Goal: Task Accomplishment & Management: Complete application form

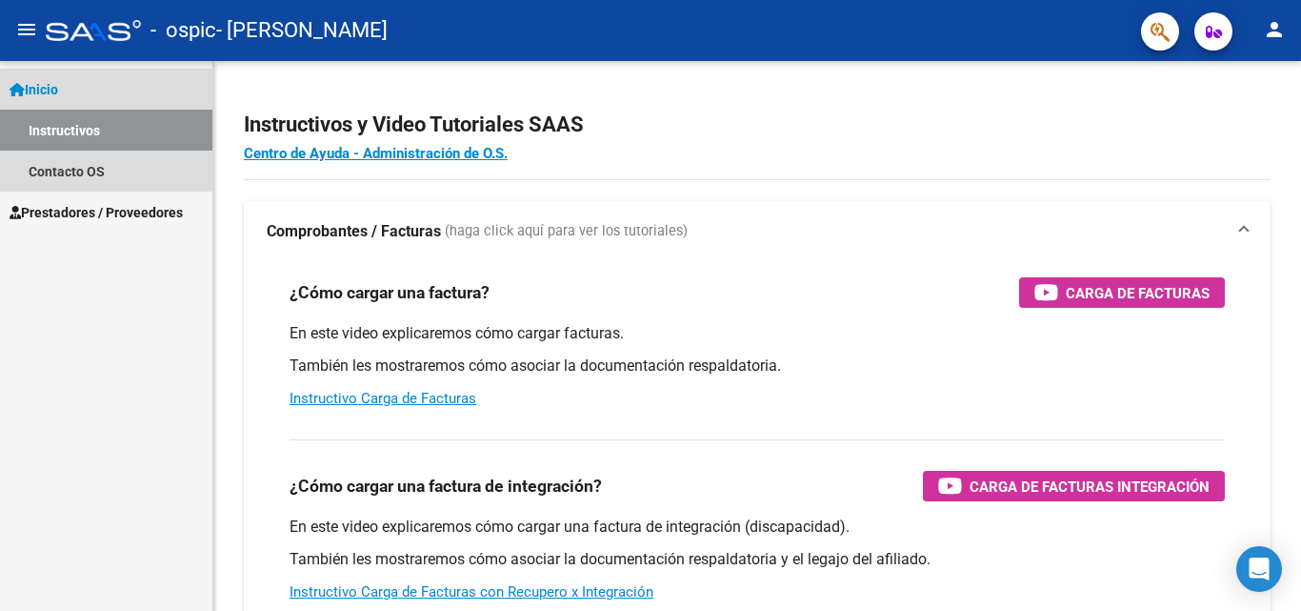
click at [94, 99] on link "Inicio" at bounding box center [106, 89] width 212 height 41
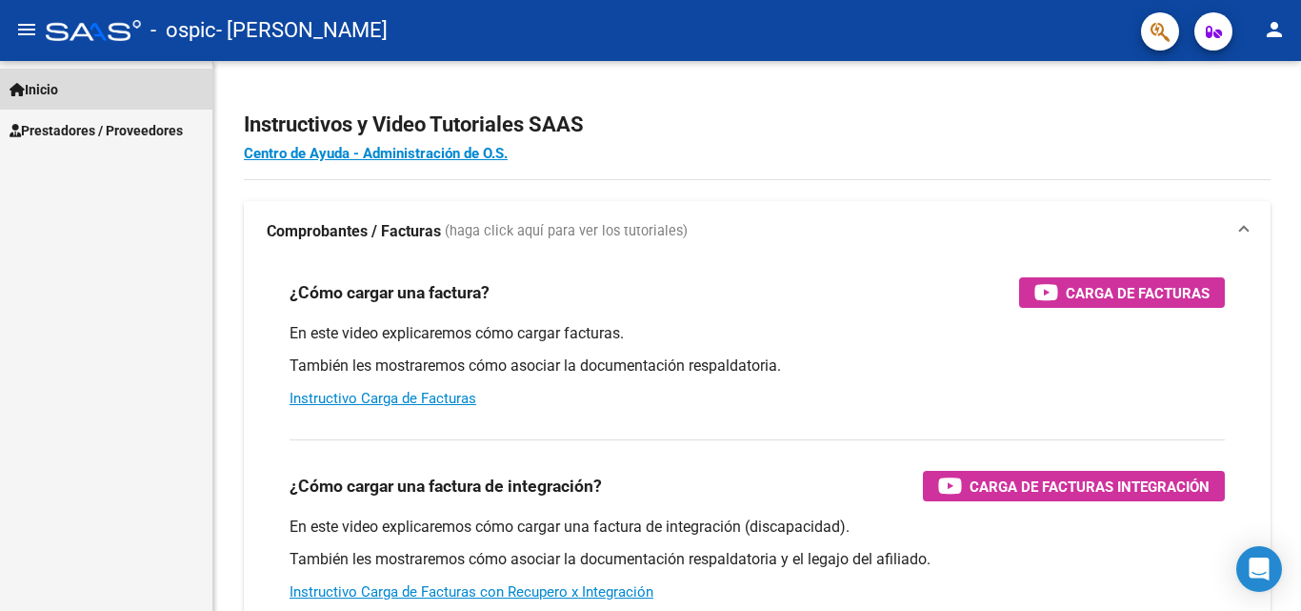
click at [101, 99] on link "Inicio" at bounding box center [106, 89] width 212 height 41
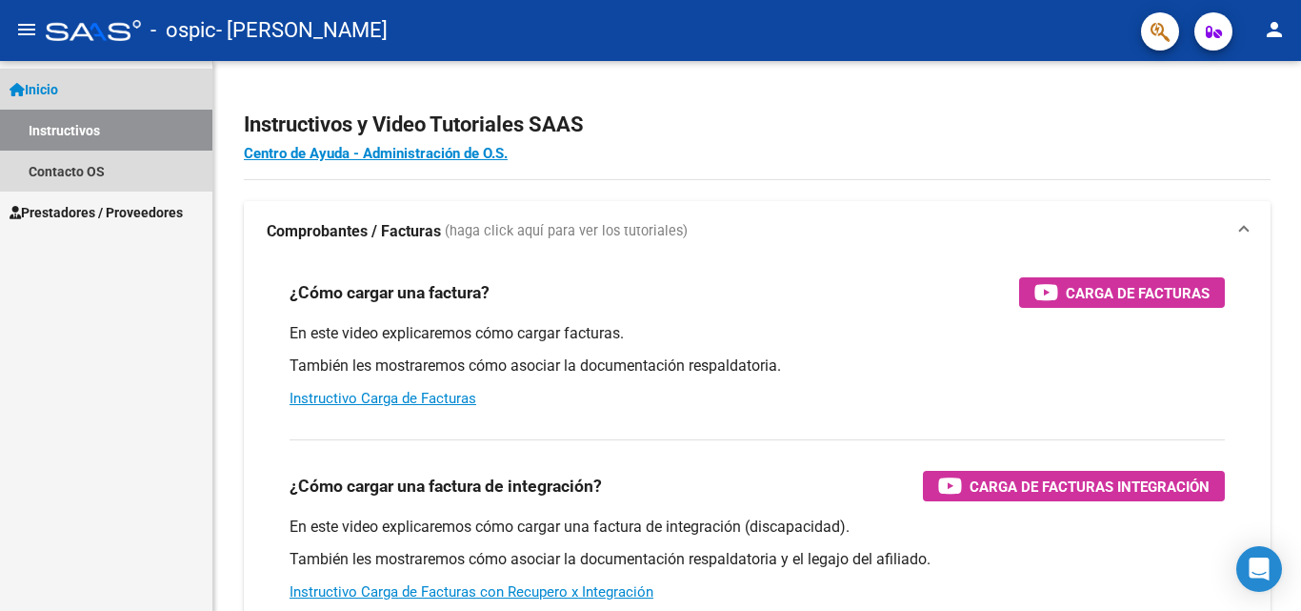
click at [92, 137] on link "Instructivos" at bounding box center [106, 130] width 212 height 41
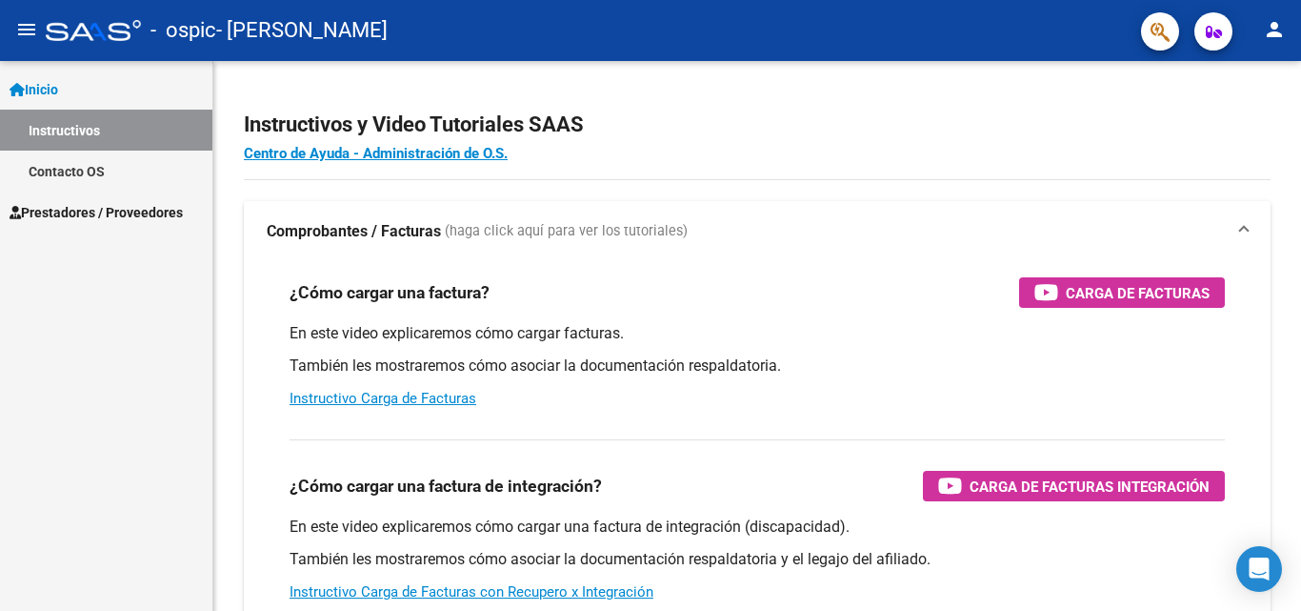
click at [94, 169] on link "Contacto OS" at bounding box center [106, 171] width 212 height 41
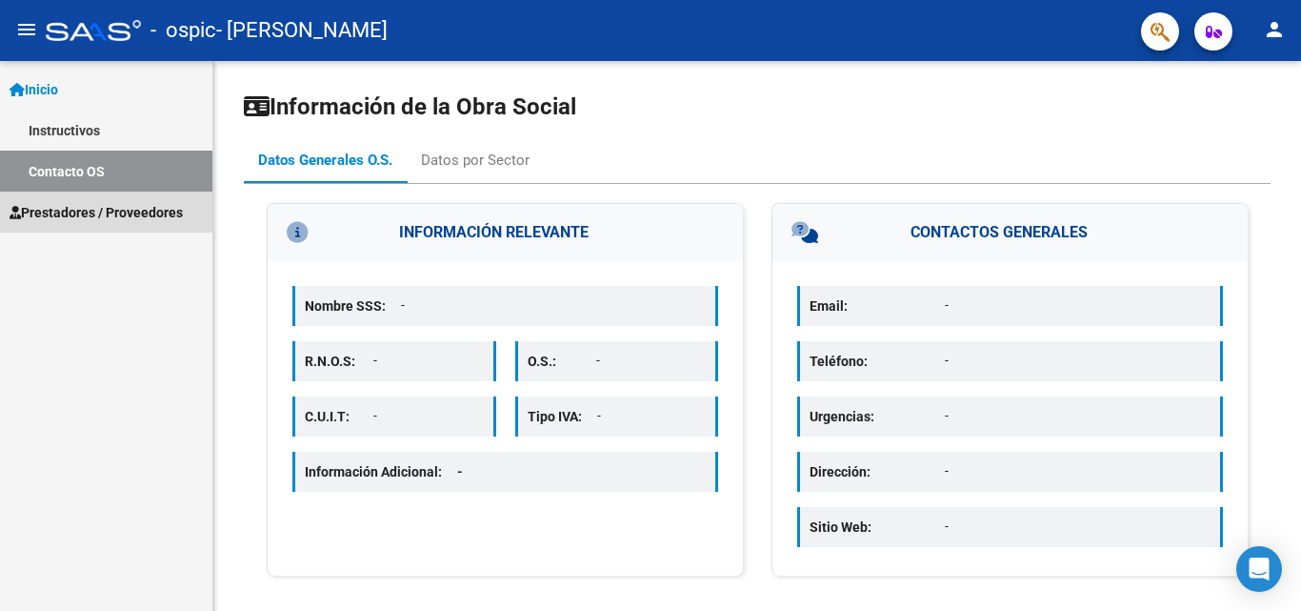
click at [96, 203] on span "Prestadores / Proveedores" at bounding box center [96, 212] width 173 height 21
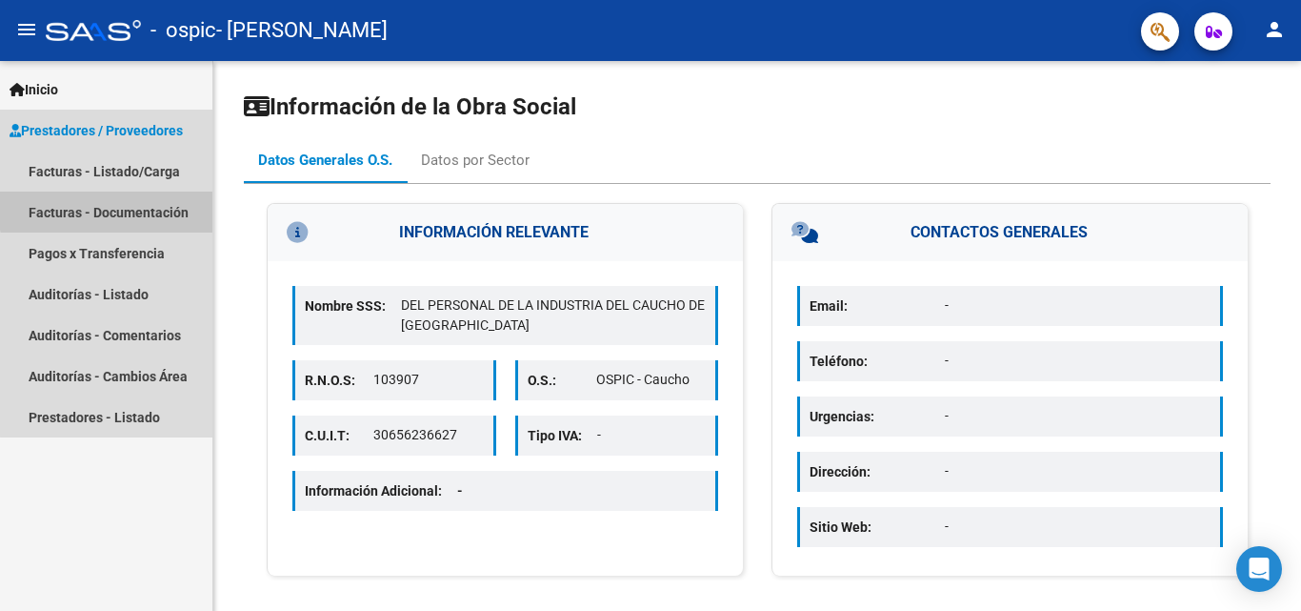
click at [120, 209] on link "Facturas - Documentación" at bounding box center [106, 211] width 212 height 41
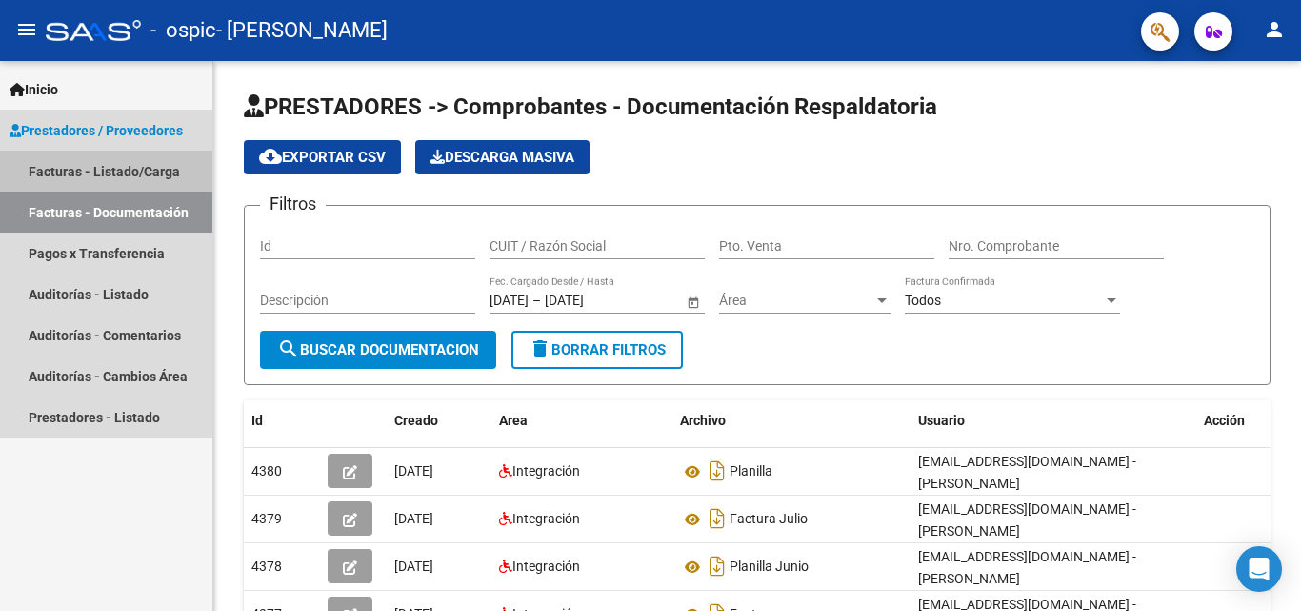
click at [165, 190] on link "Facturas - Listado/Carga" at bounding box center [106, 171] width 212 height 41
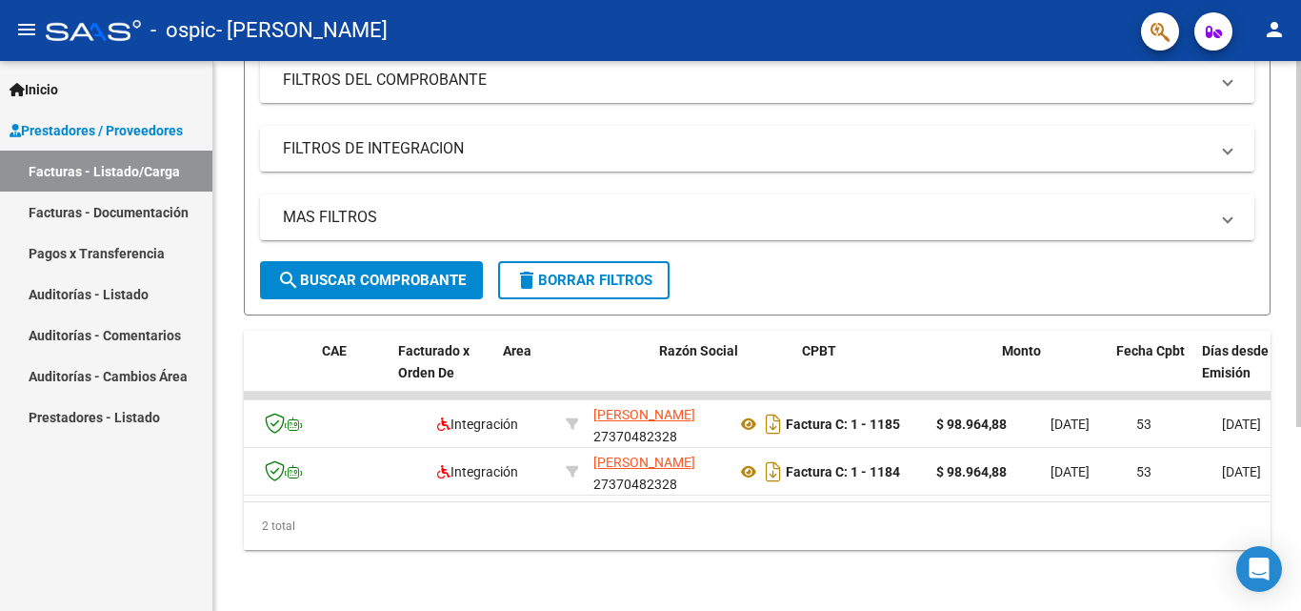
scroll to position [0, 100]
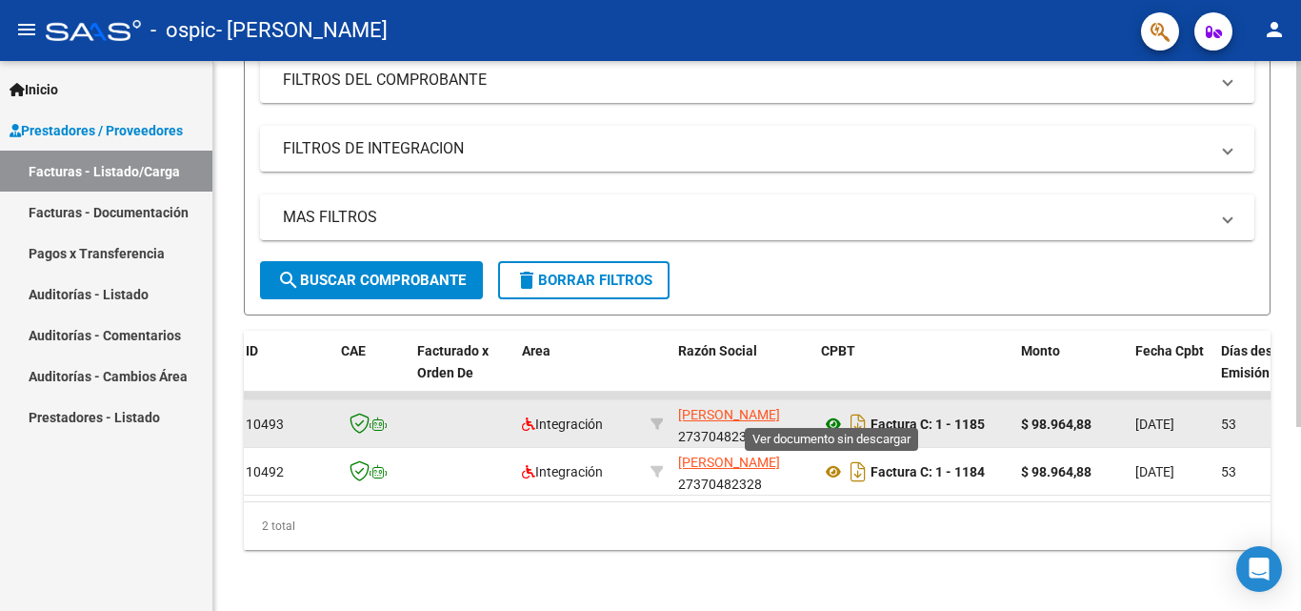
click at [836, 413] on icon at bounding box center [833, 424] width 25 height 23
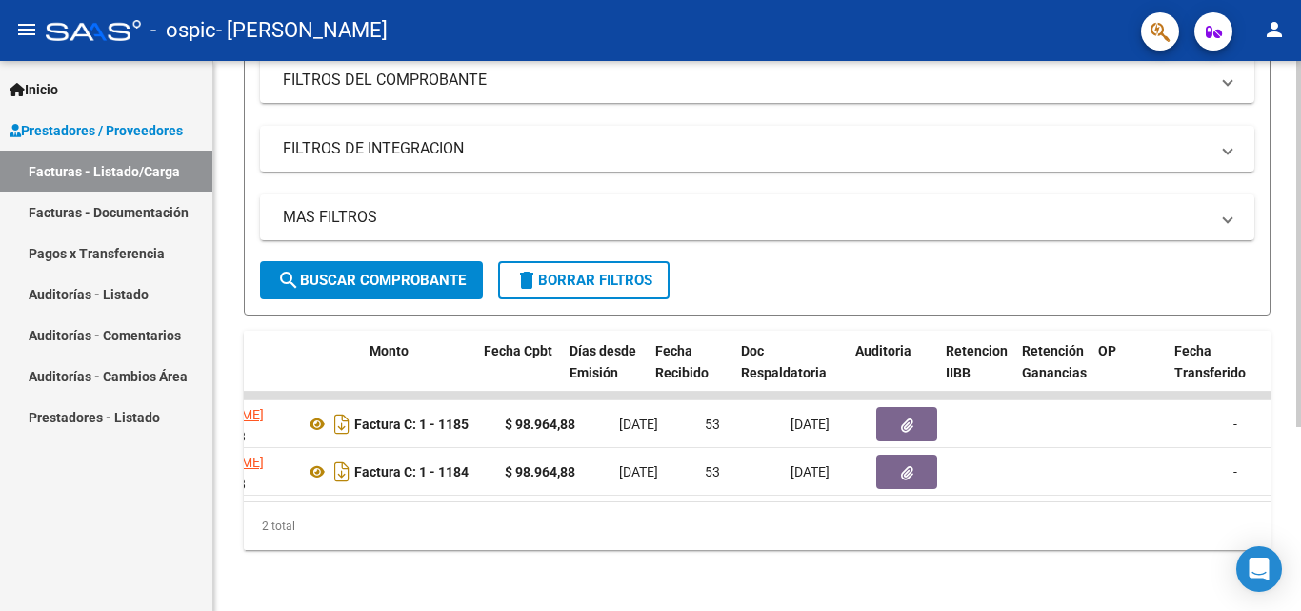
scroll to position [0, 767]
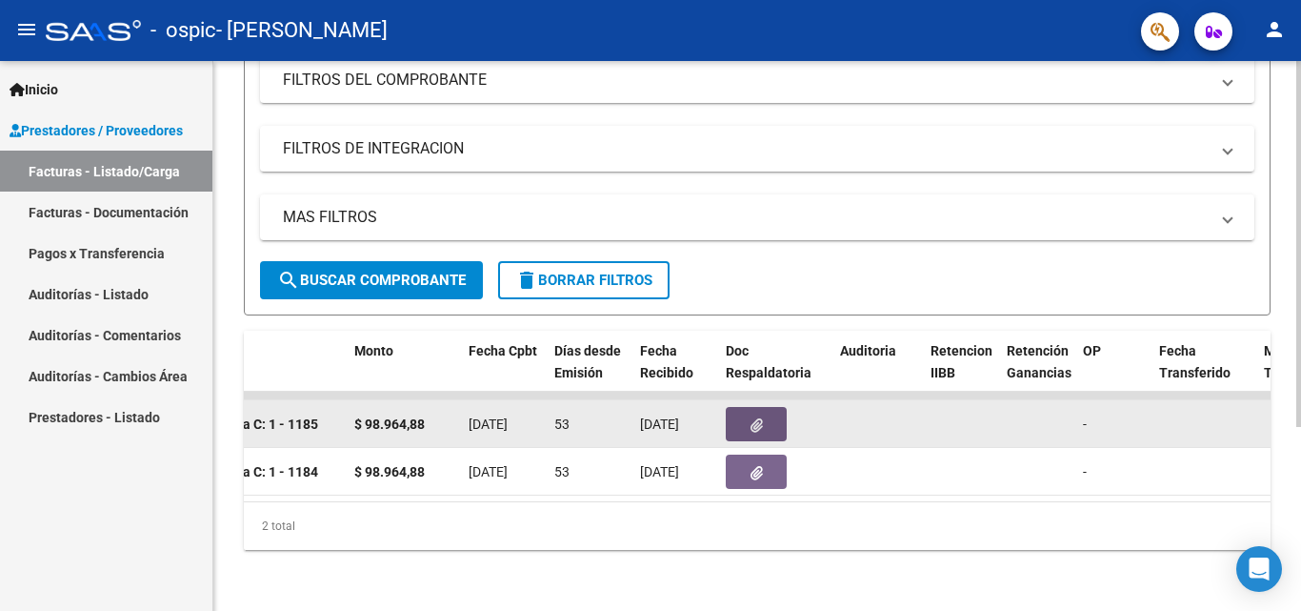
click at [752, 407] on button "button" at bounding box center [756, 424] width 61 height 34
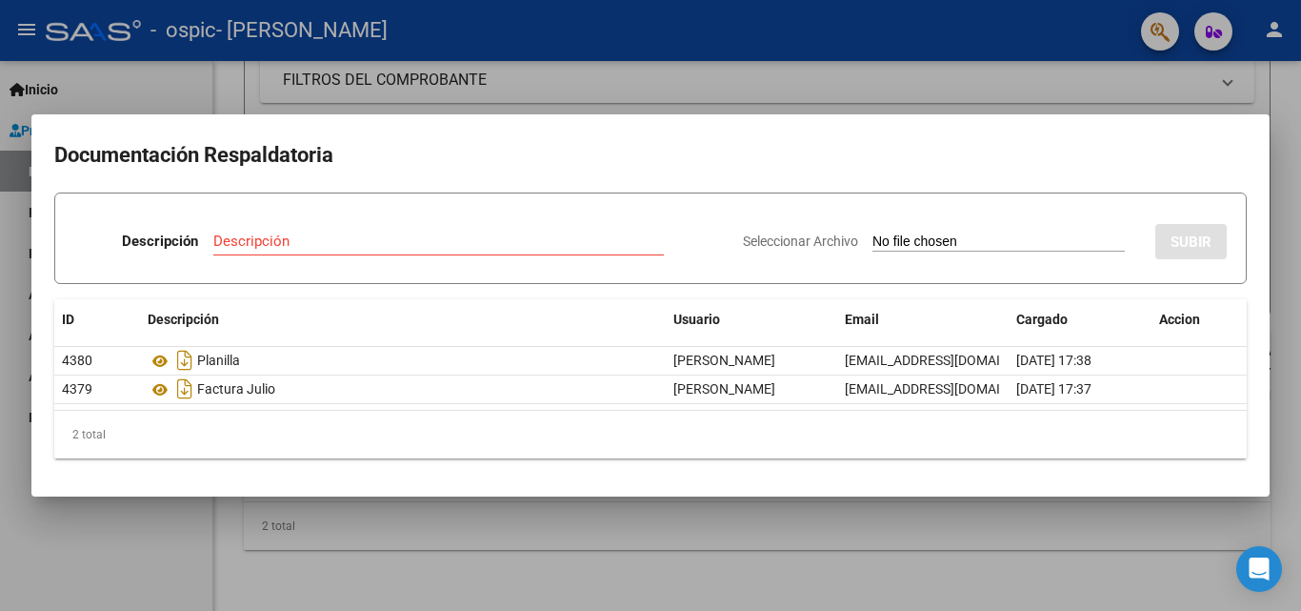
click at [776, 81] on div at bounding box center [650, 305] width 1301 height 611
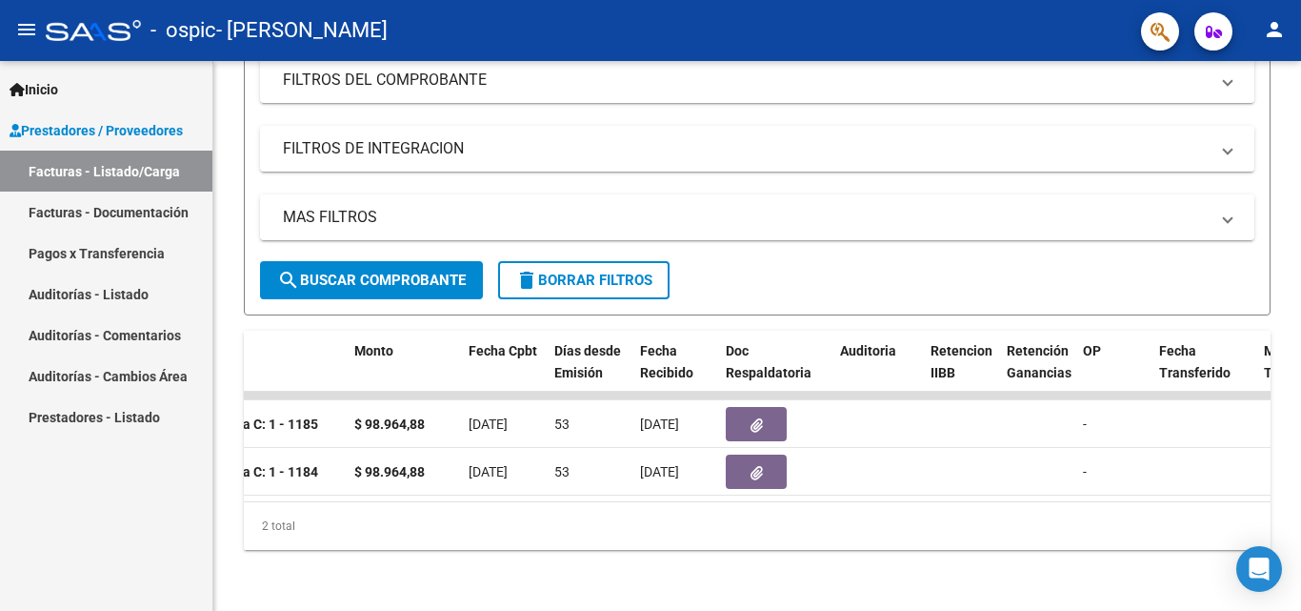
click at [132, 123] on span "Prestadores / Proveedores" at bounding box center [96, 130] width 173 height 21
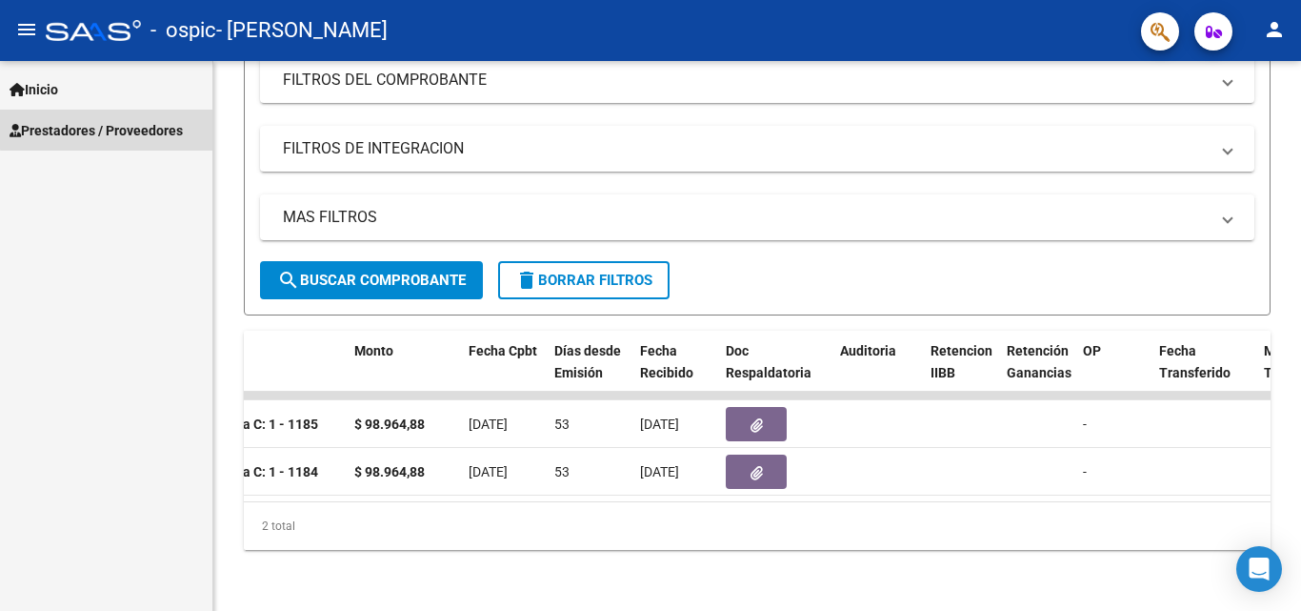
click at [131, 128] on span "Prestadores / Proveedores" at bounding box center [96, 130] width 173 height 21
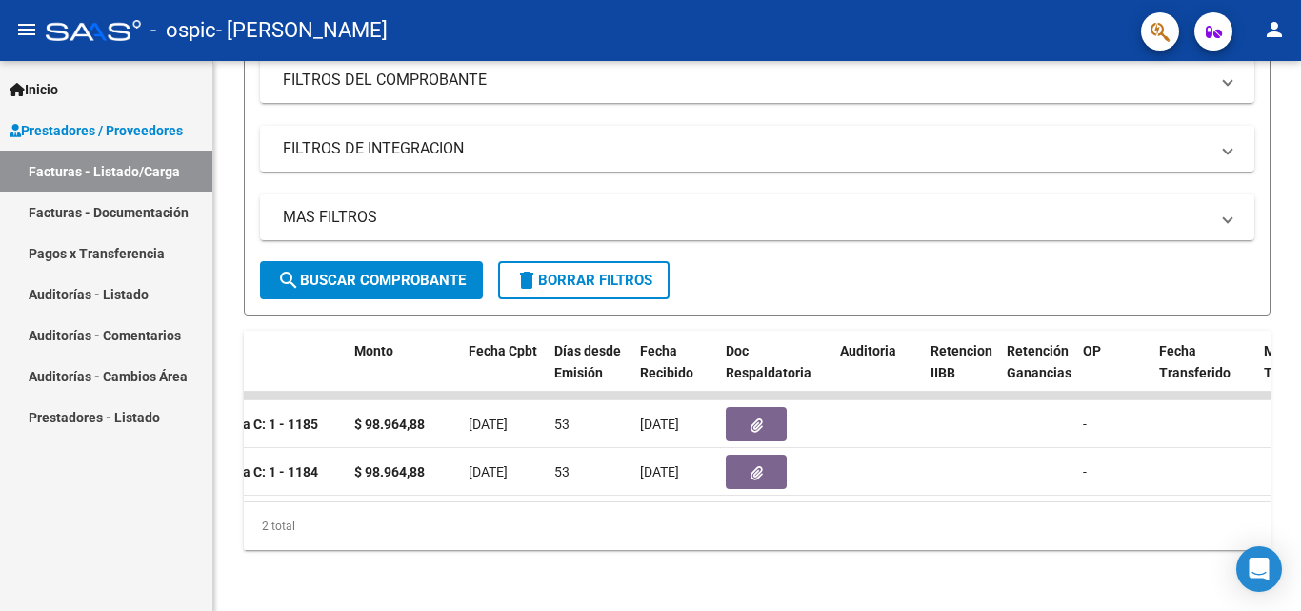
click at [161, 212] on link "Facturas - Documentación" at bounding box center [106, 211] width 212 height 41
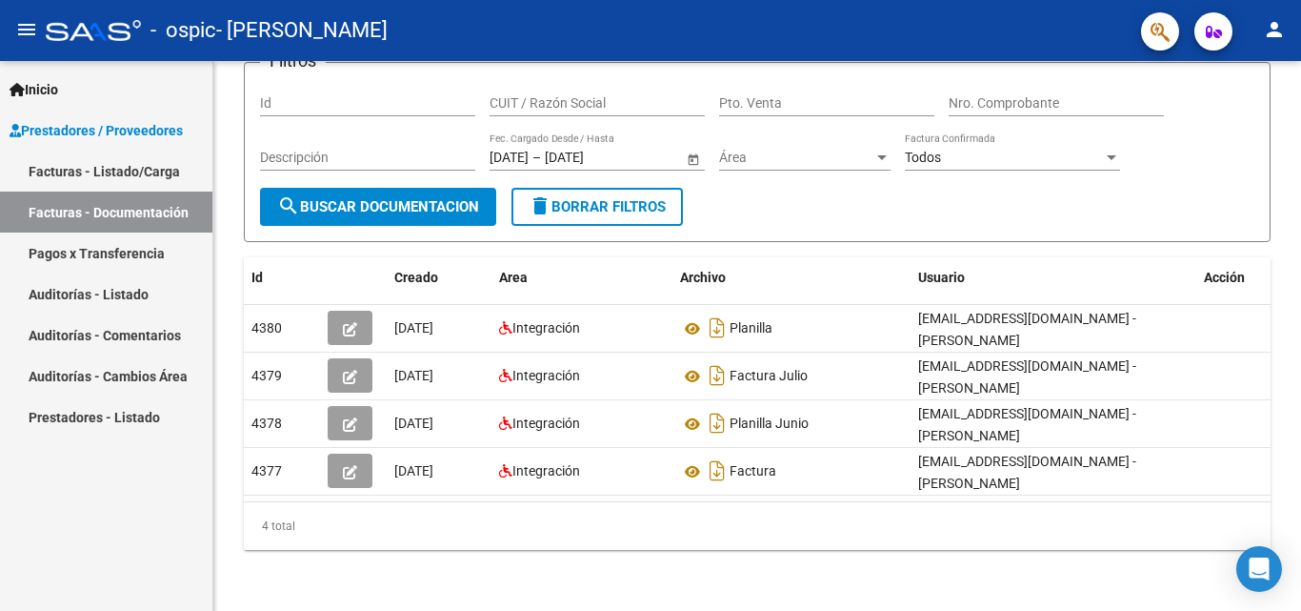
click at [107, 177] on link "Facturas - Listado/Carga" at bounding box center [106, 171] width 212 height 41
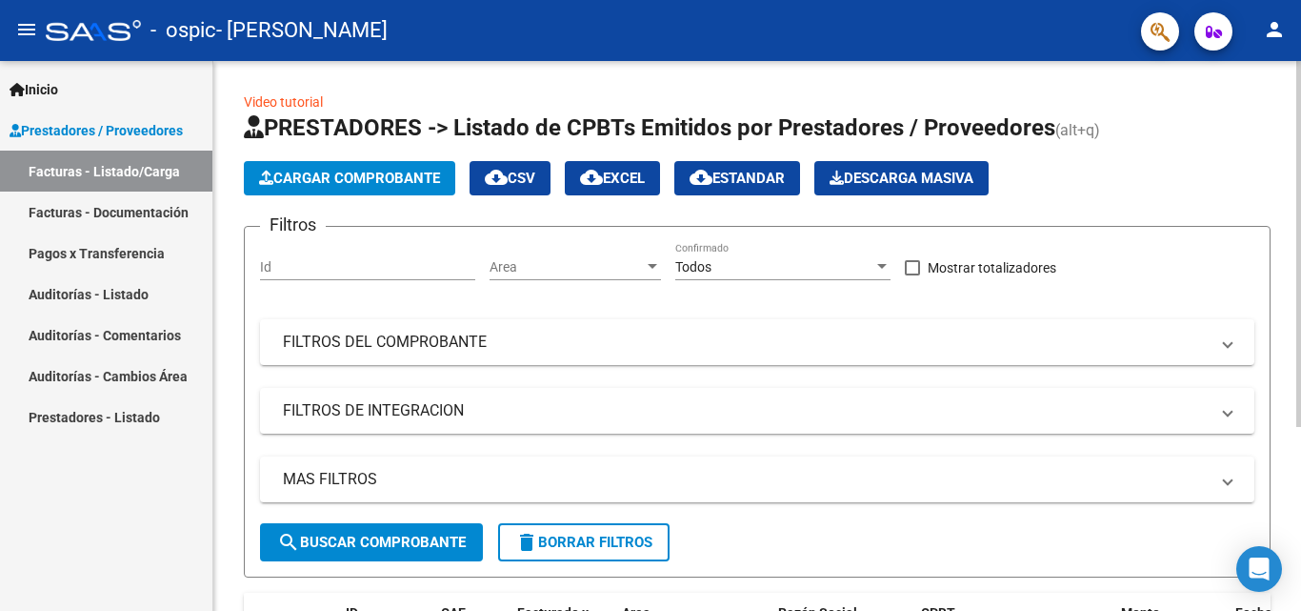
click at [368, 172] on span "Cargar Comprobante" at bounding box center [349, 178] width 181 height 17
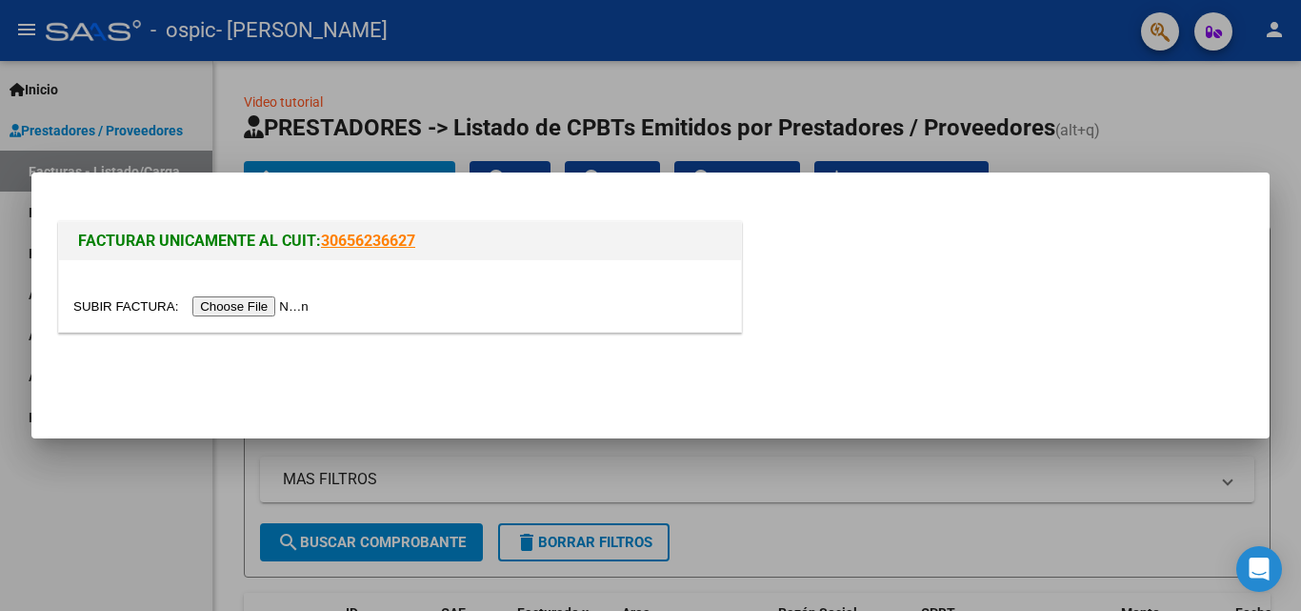
click at [269, 305] on input "file" at bounding box center [193, 306] width 241 height 20
click at [229, 297] on input "file" at bounding box center [193, 306] width 241 height 20
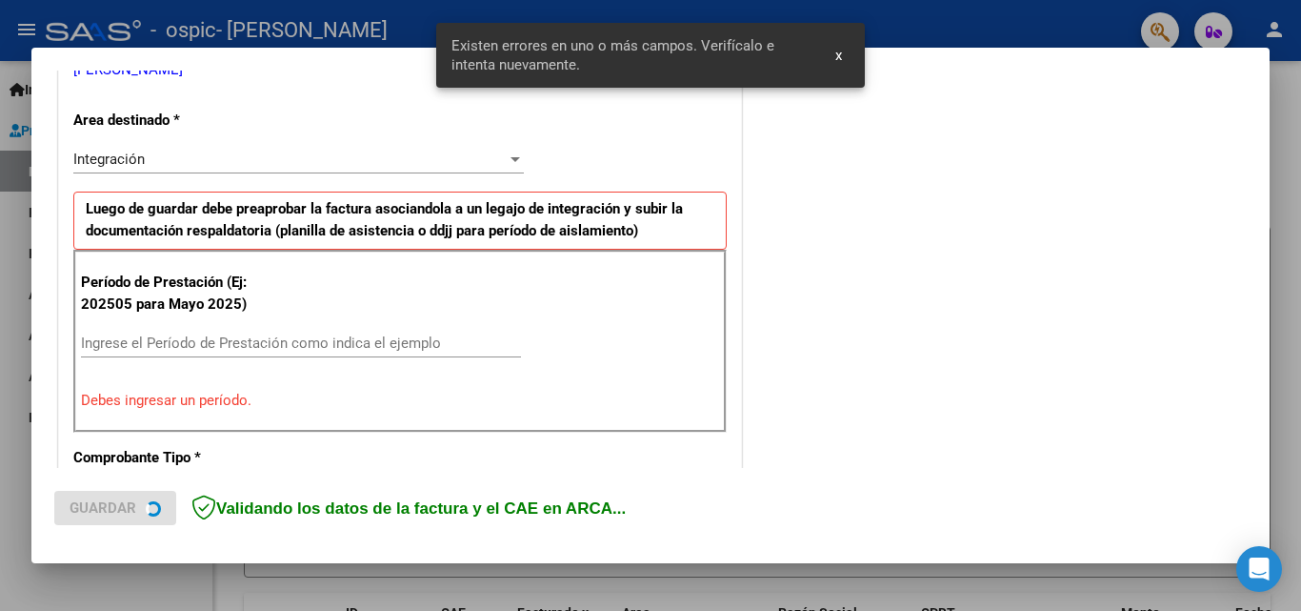
scroll to position [416, 0]
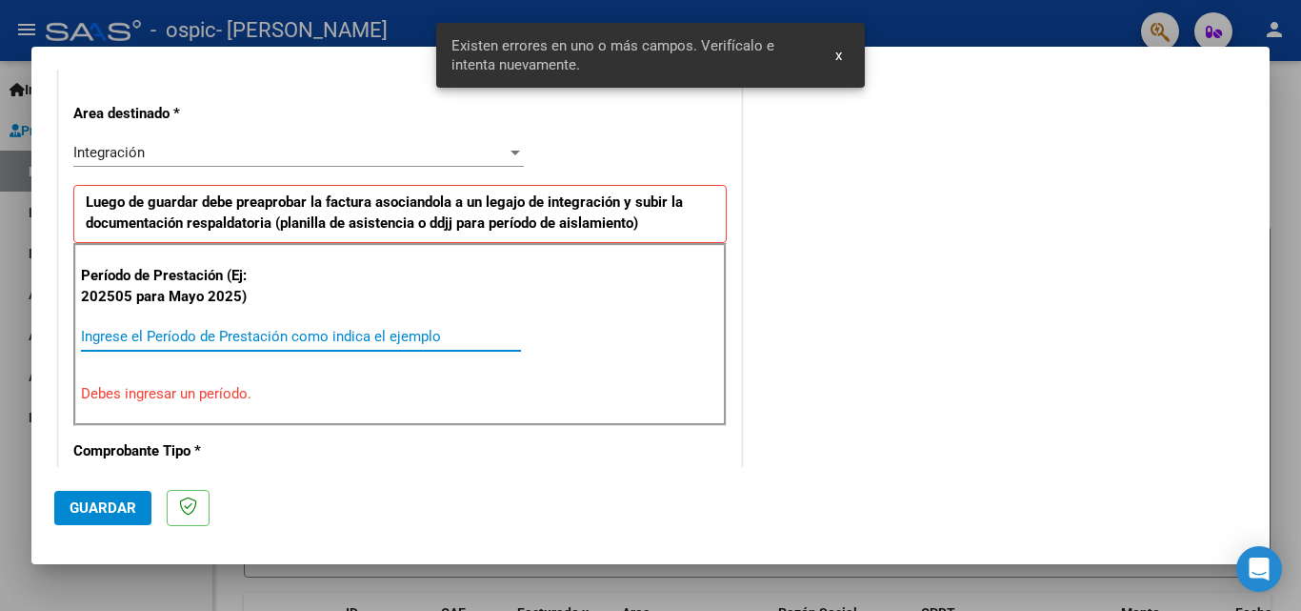
click at [228, 336] on input "Ingrese el Período de Prestación como indica el ejemplo" at bounding box center [301, 336] width 440 height 17
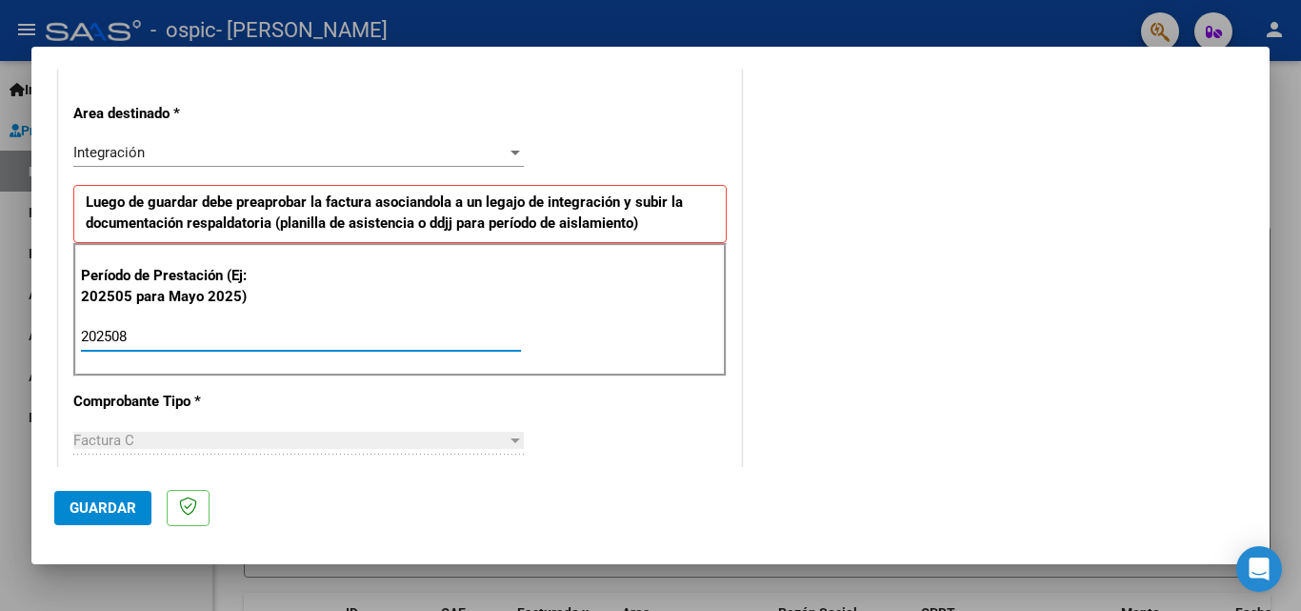
type input "202508"
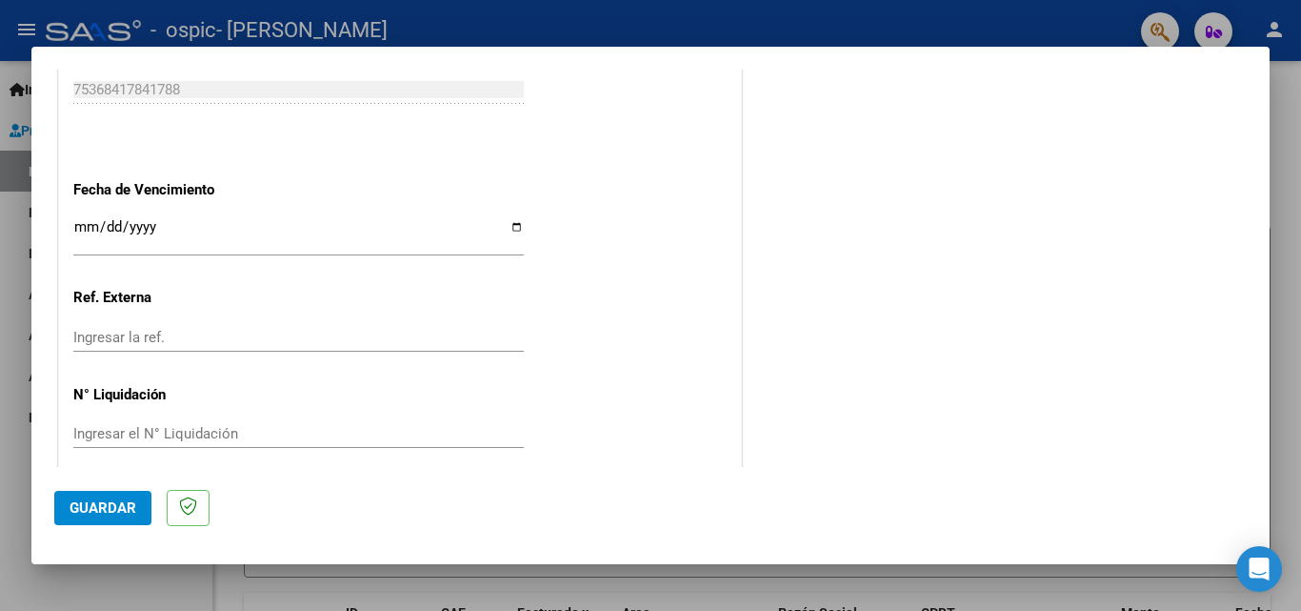
scroll to position [1274, 0]
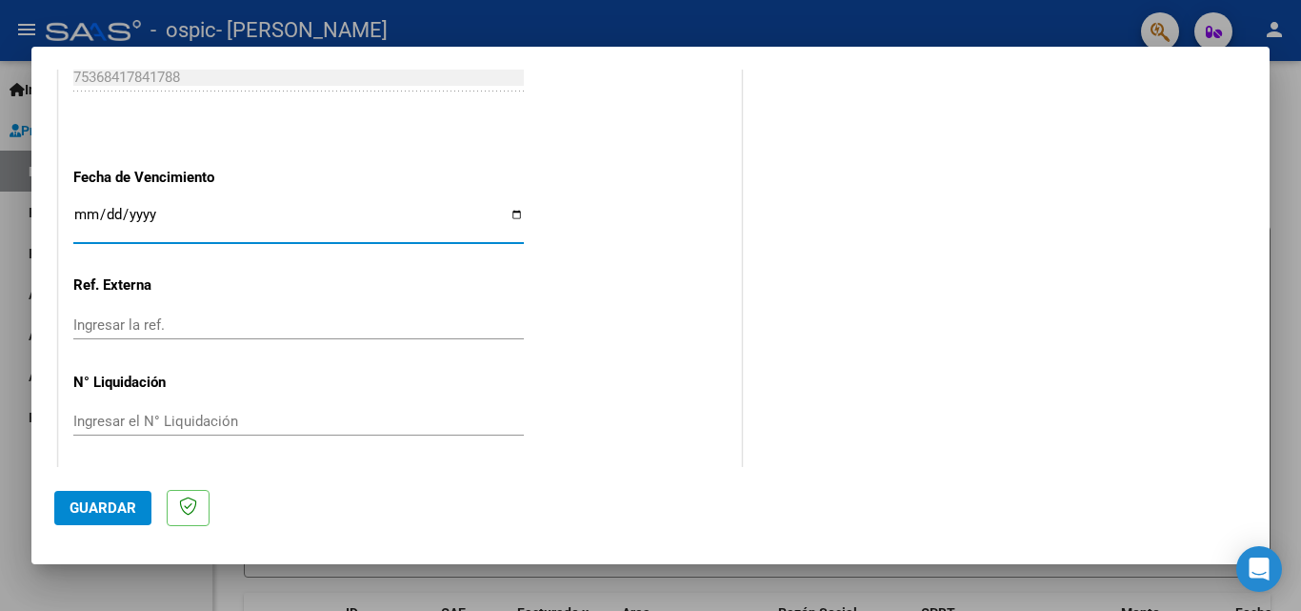
click at [510, 208] on input "Ingresar la fecha" at bounding box center [298, 222] width 451 height 30
type input "[DATE]"
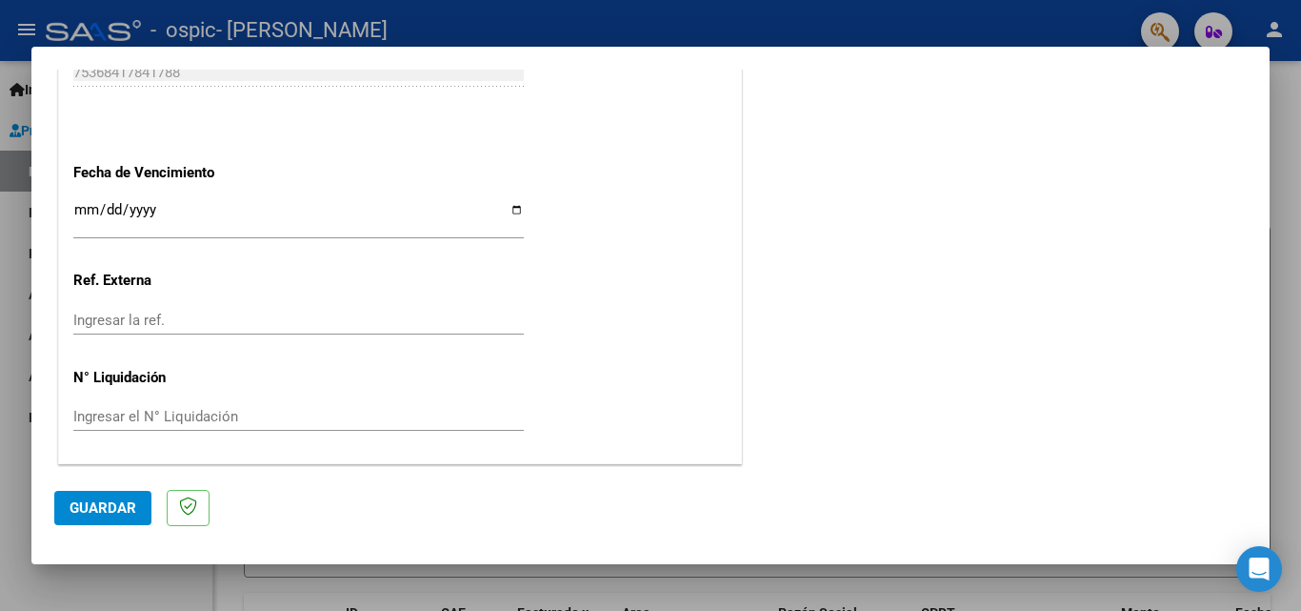
scroll to position [1280, 0]
click at [87, 519] on button "Guardar" at bounding box center [102, 508] width 97 height 34
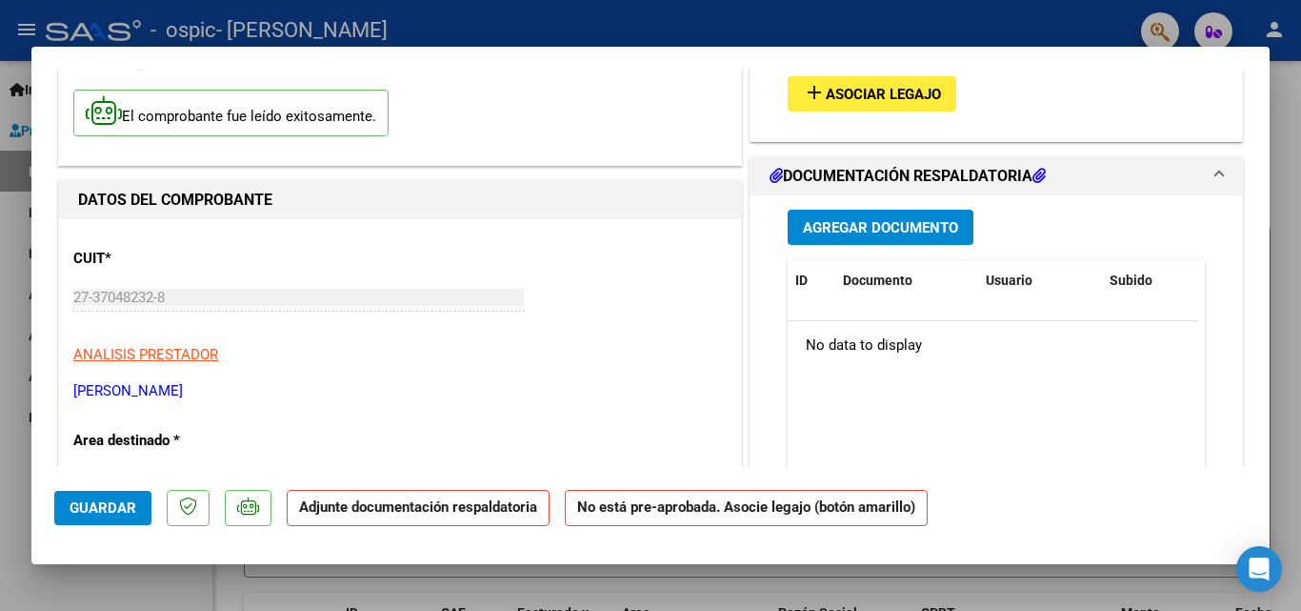
scroll to position [191, 0]
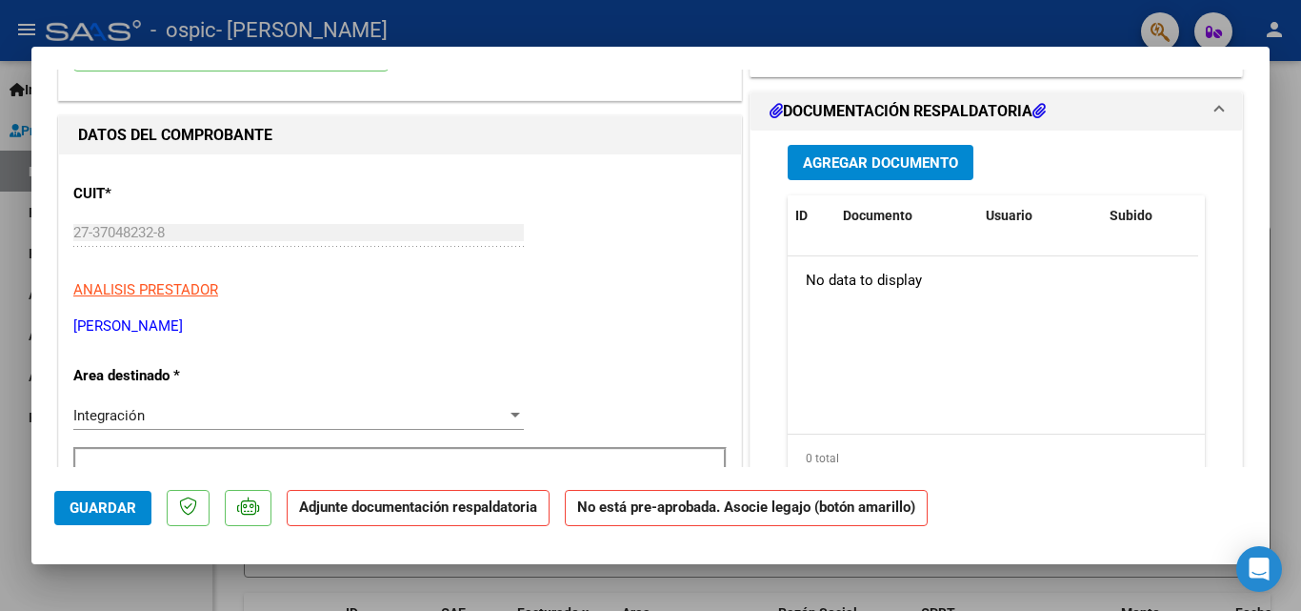
click at [879, 159] on span "Agregar Documento" at bounding box center [880, 162] width 155 height 17
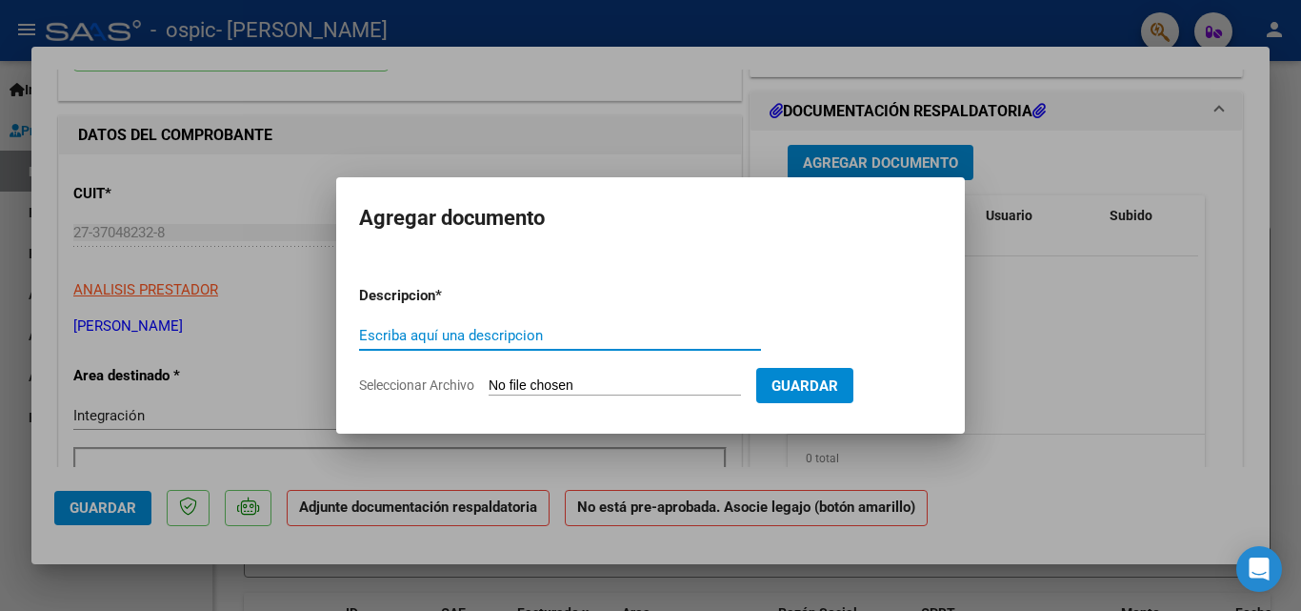
click at [537, 335] on input "Escriba aquí una descripcion" at bounding box center [560, 335] width 402 height 17
type input "planilla"
click at [561, 377] on input "Seleccionar Archivo" at bounding box center [615, 386] width 252 height 18
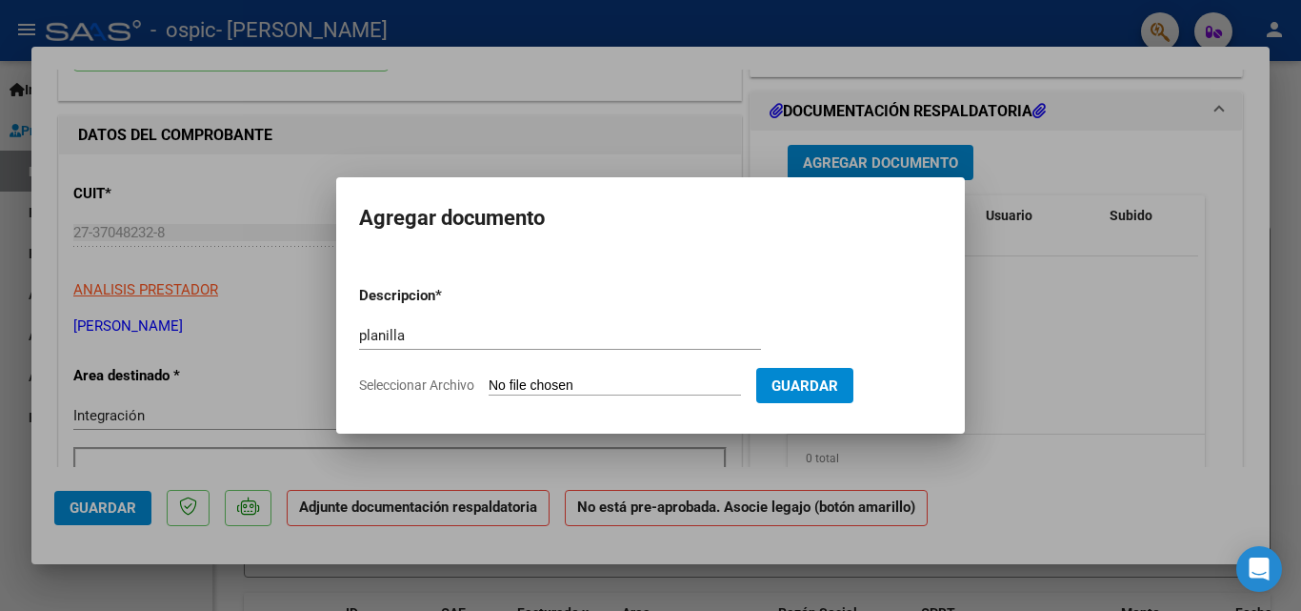
type input "C:\fakepath\[PERSON_NAME].pdf"
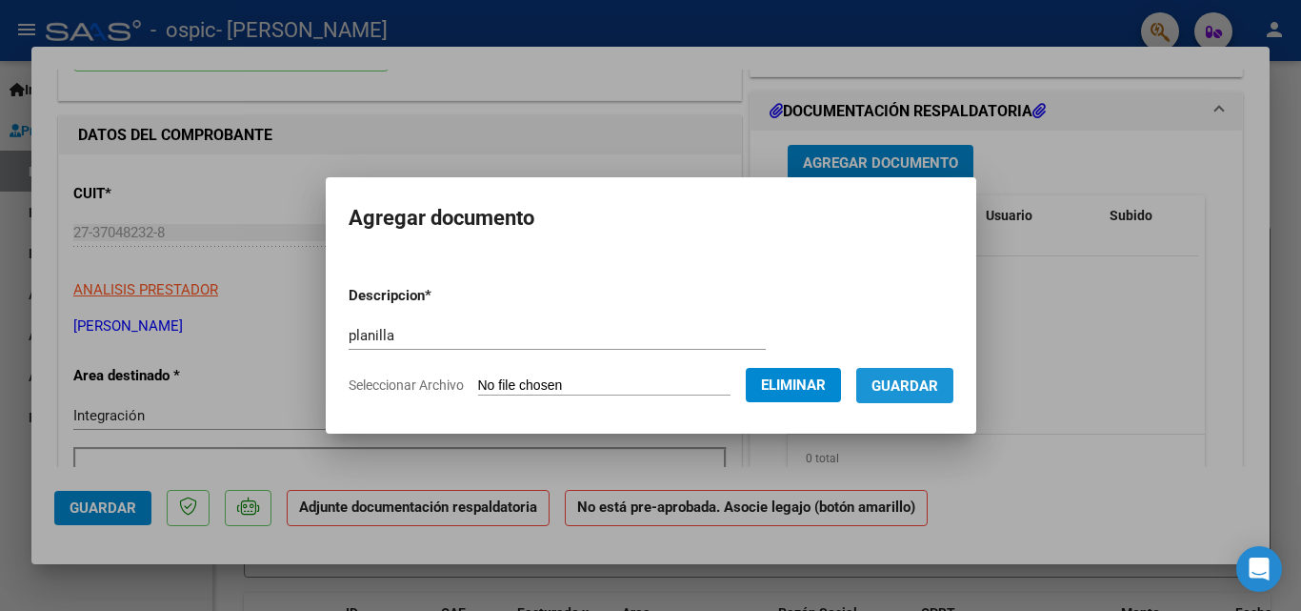
click at [913, 387] on span "Guardar" at bounding box center [905, 385] width 67 height 17
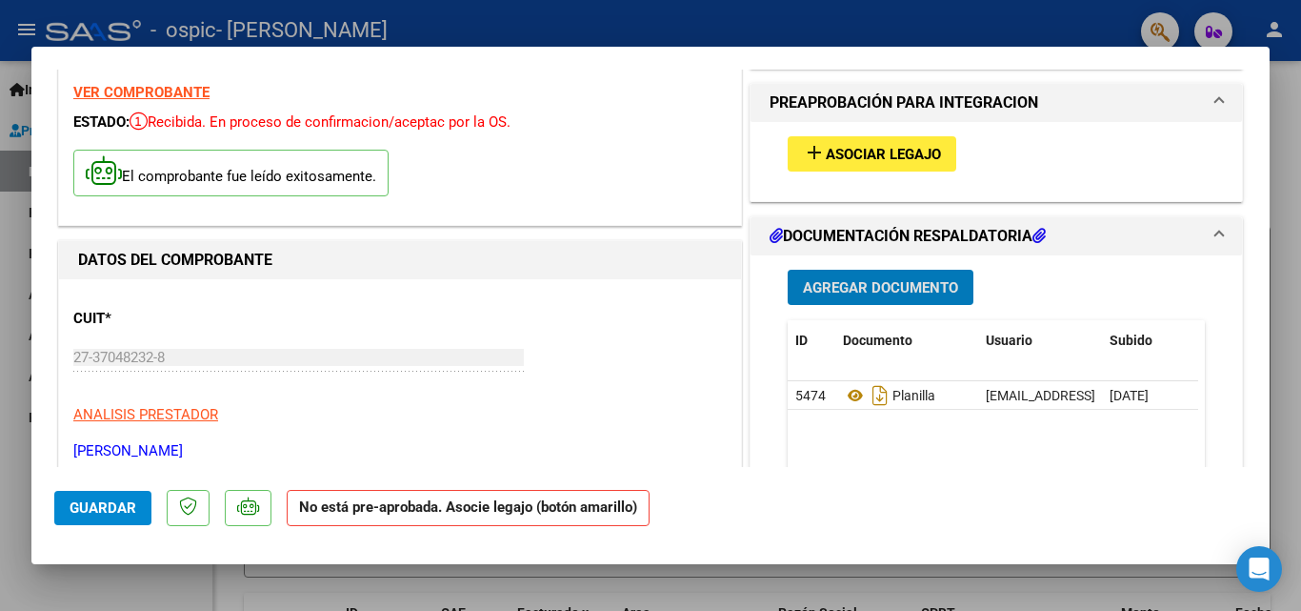
scroll to position [19, 0]
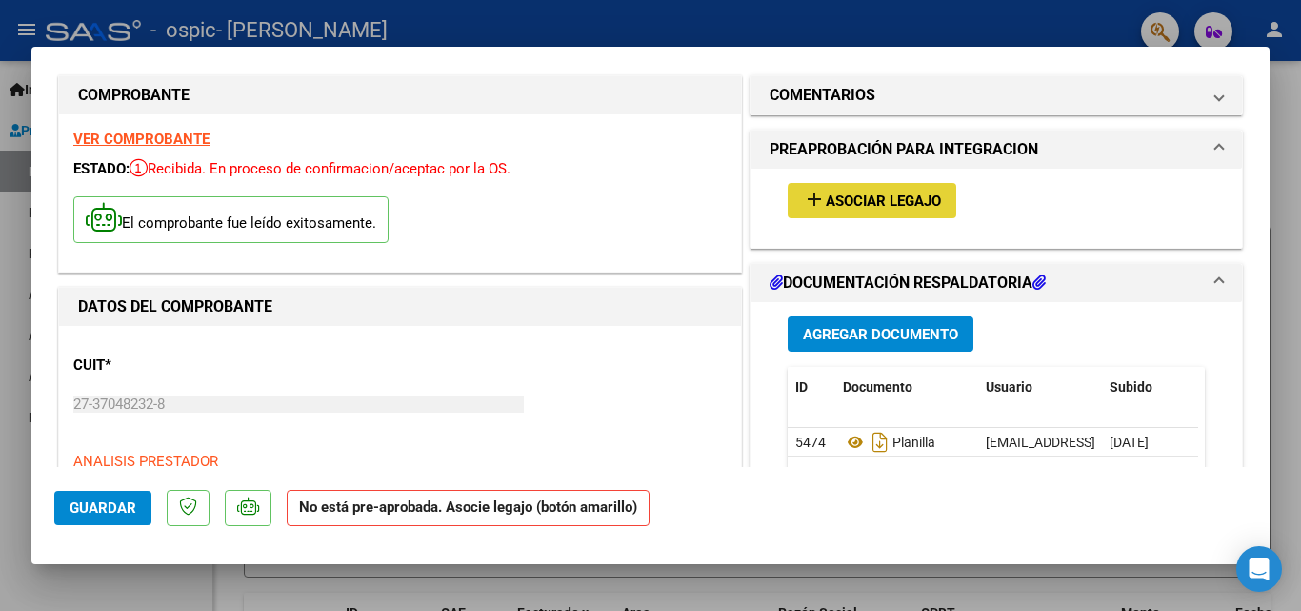
click at [916, 204] on span "Asociar Legajo" at bounding box center [883, 200] width 115 height 17
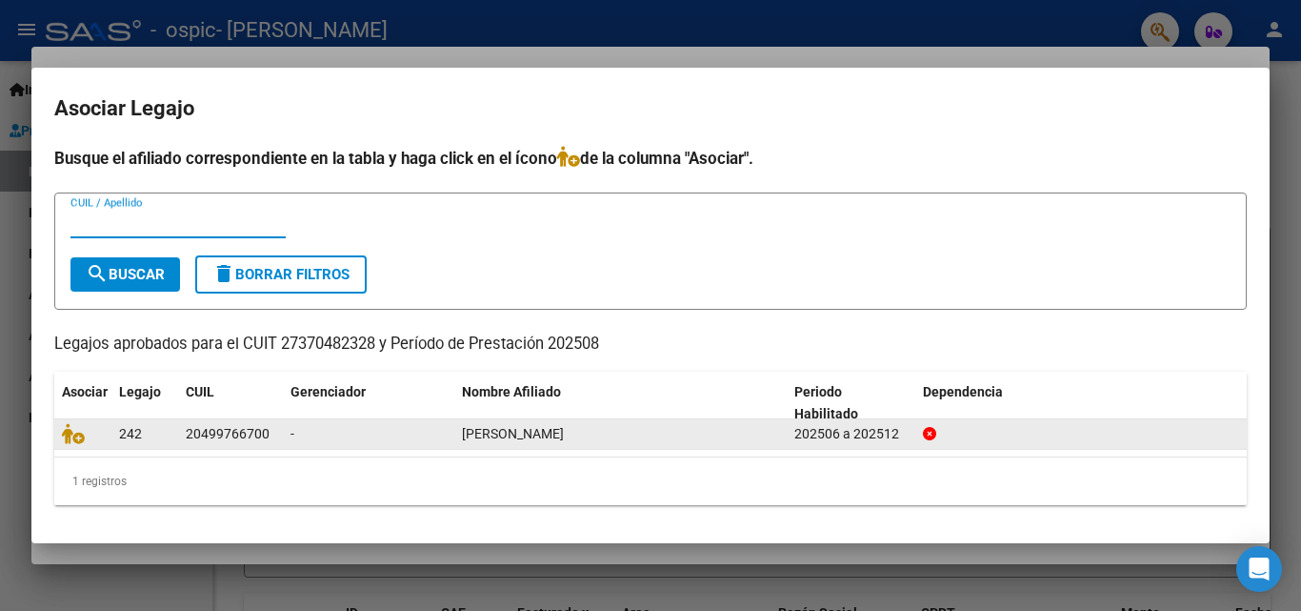
click at [124, 430] on span "242" at bounding box center [130, 433] width 23 height 15
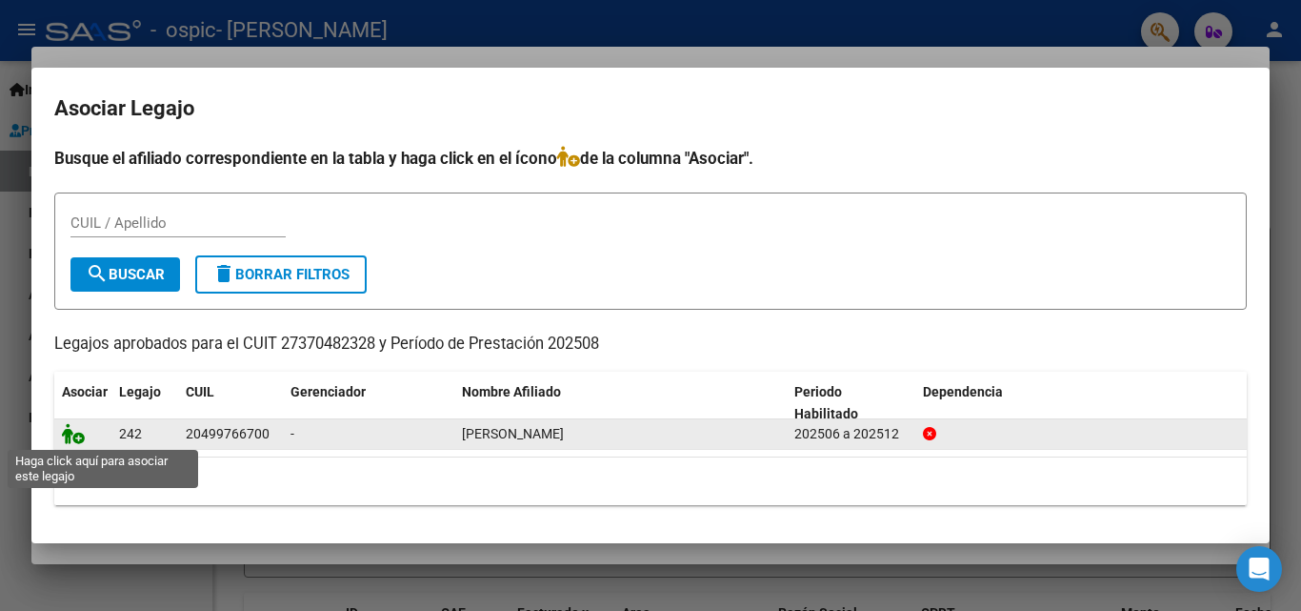
click at [80, 438] on icon at bounding box center [73, 433] width 23 height 21
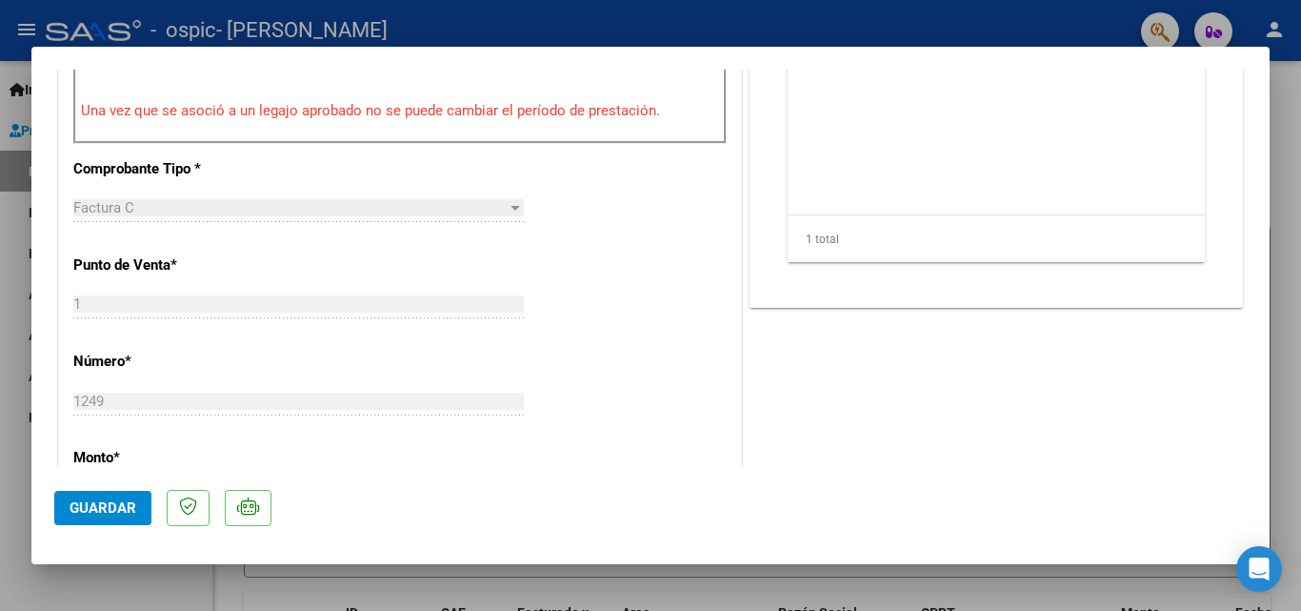
scroll to position [686, 0]
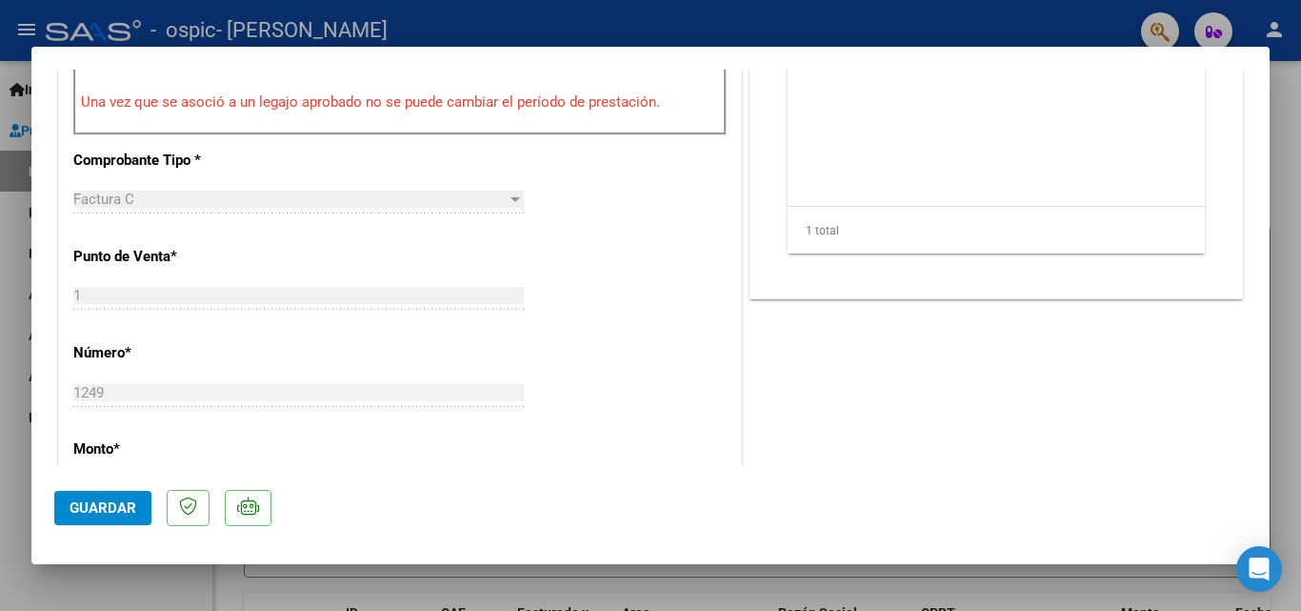
click at [93, 504] on span "Guardar" at bounding box center [103, 507] width 67 height 17
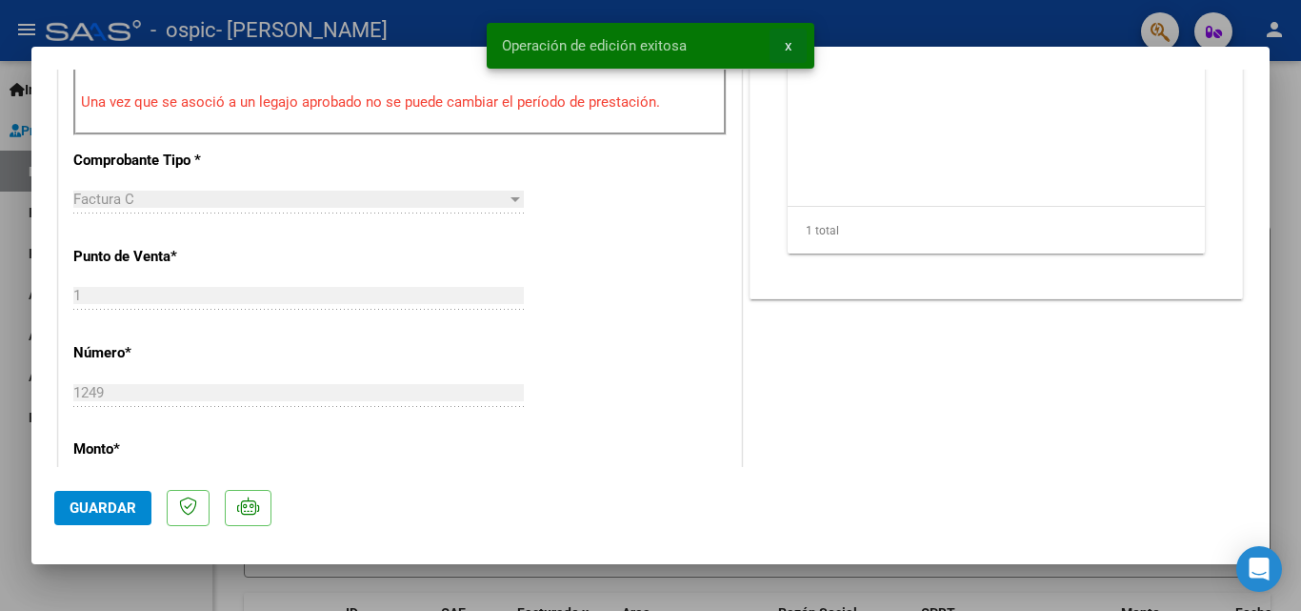
click at [792, 45] on button "x" at bounding box center [788, 46] width 37 height 34
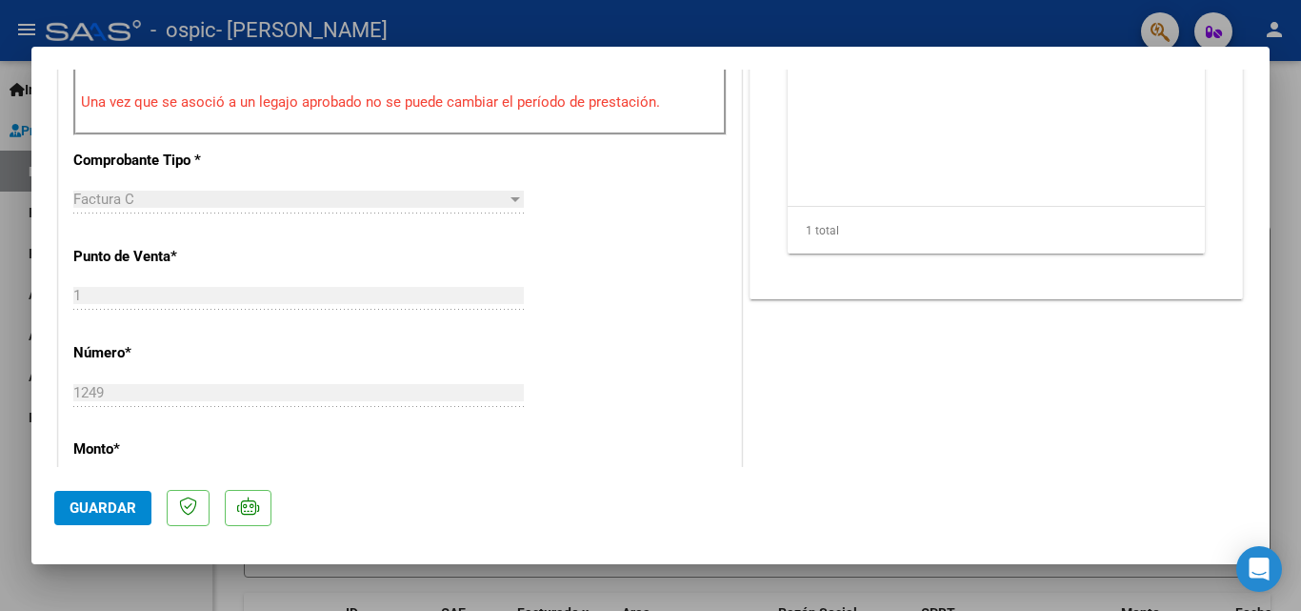
click at [179, 585] on div at bounding box center [650, 305] width 1301 height 611
type input "$ 0,00"
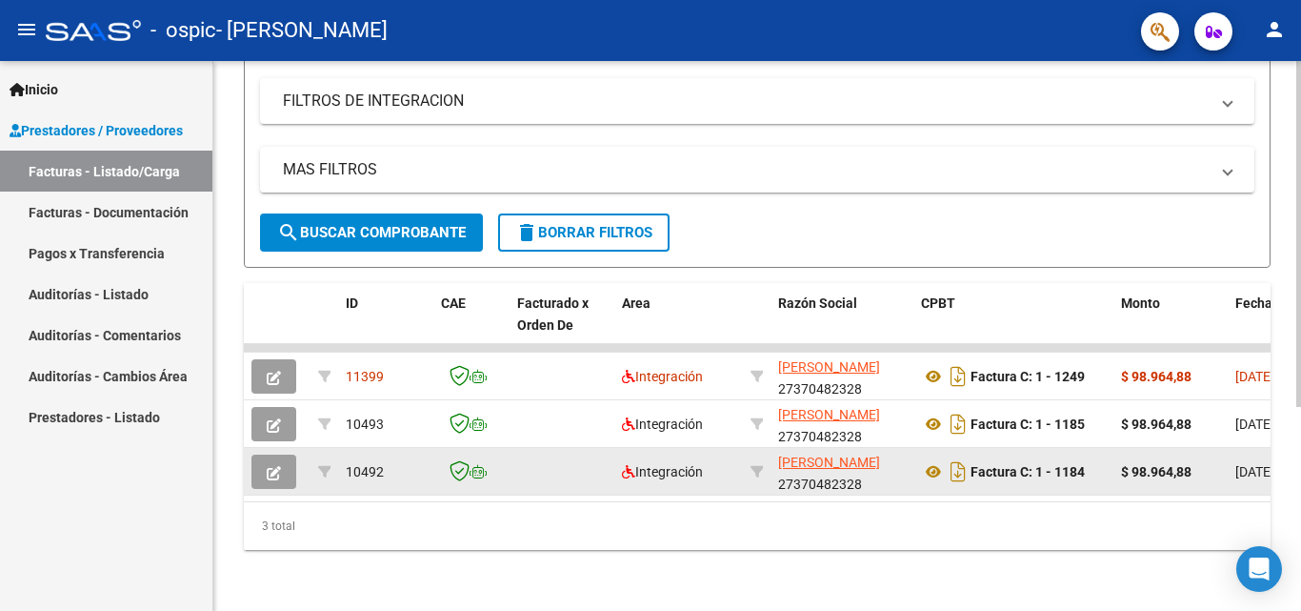
scroll to position [325, 0]
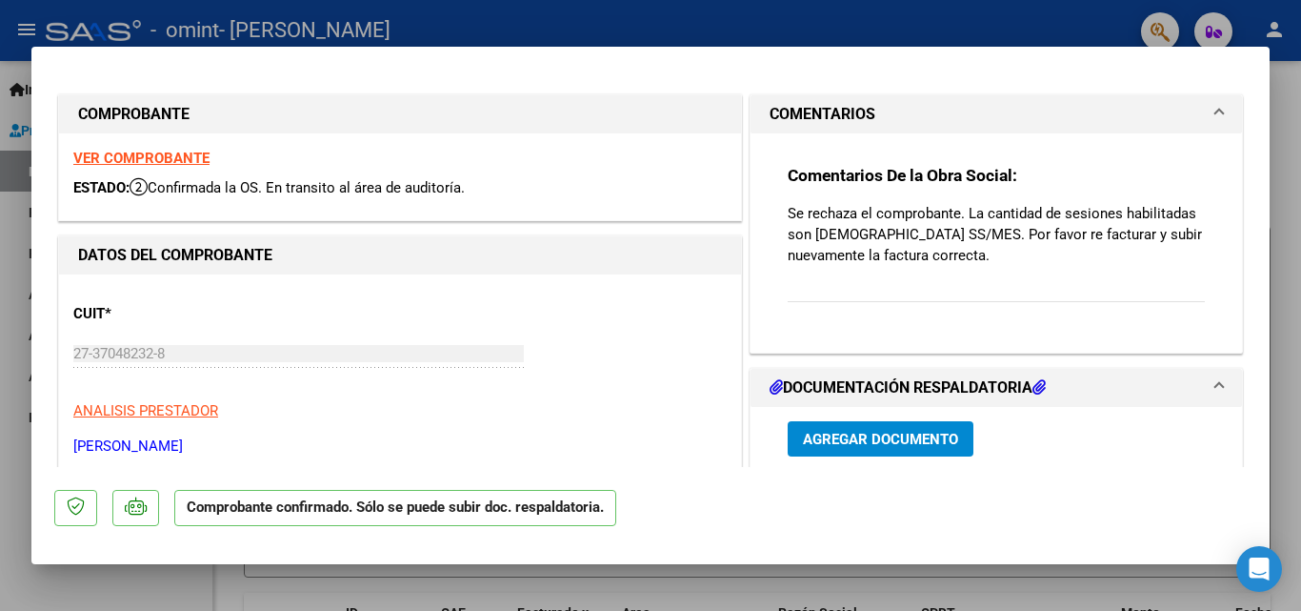
click at [472, 34] on div at bounding box center [650, 305] width 1301 height 611
type input "$ 0,00"
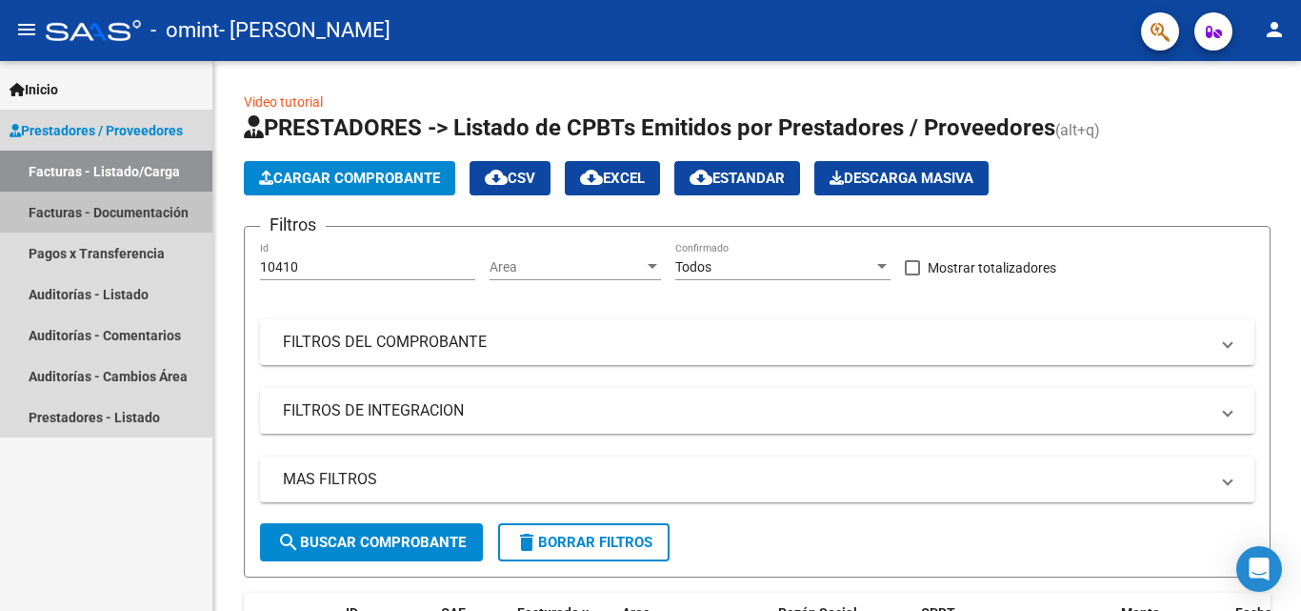
click at [146, 218] on link "Facturas - Documentación" at bounding box center [106, 211] width 212 height 41
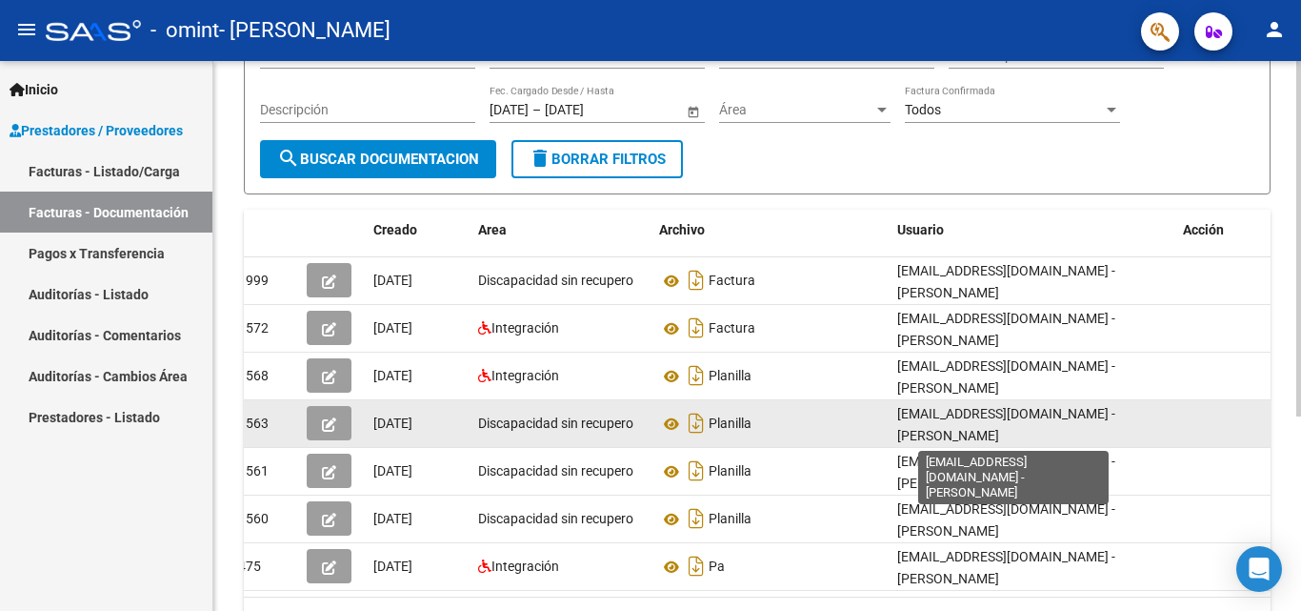
scroll to position [4, 0]
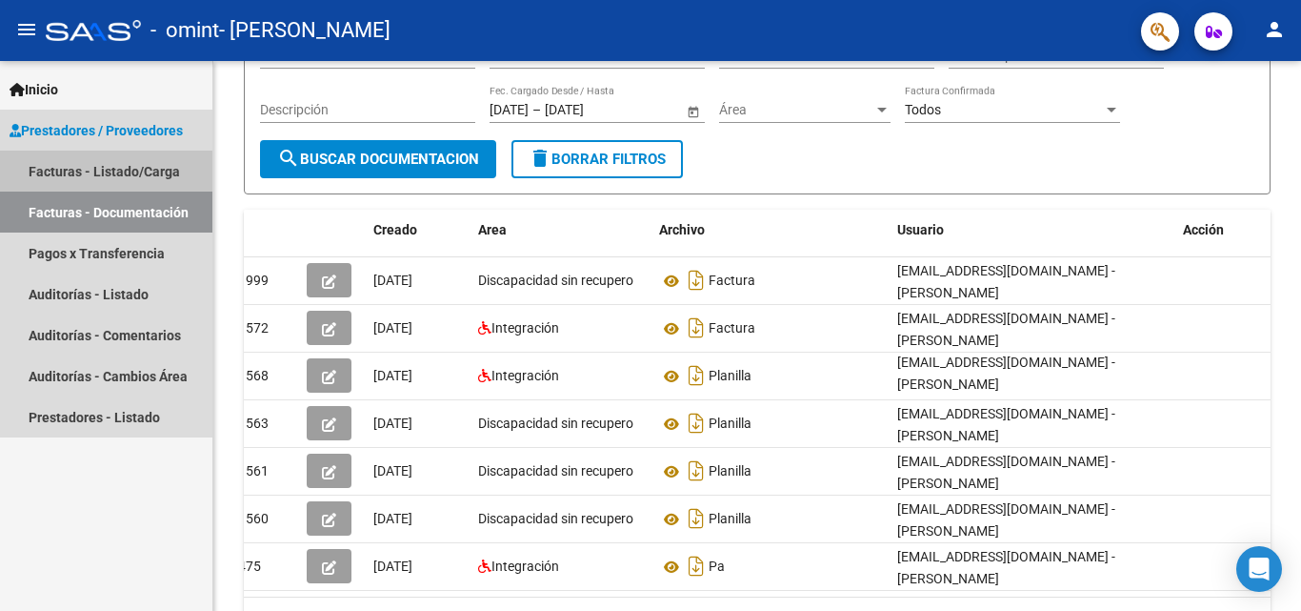
click at [124, 171] on link "Facturas - Listado/Carga" at bounding box center [106, 171] width 212 height 41
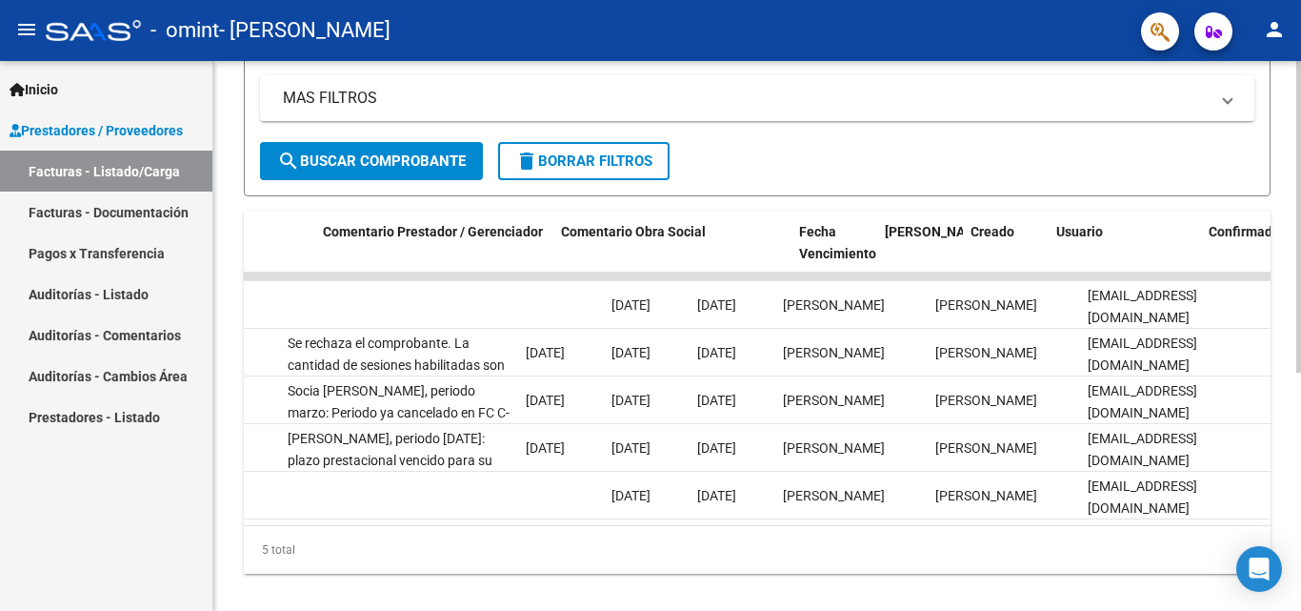
scroll to position [0, 2500]
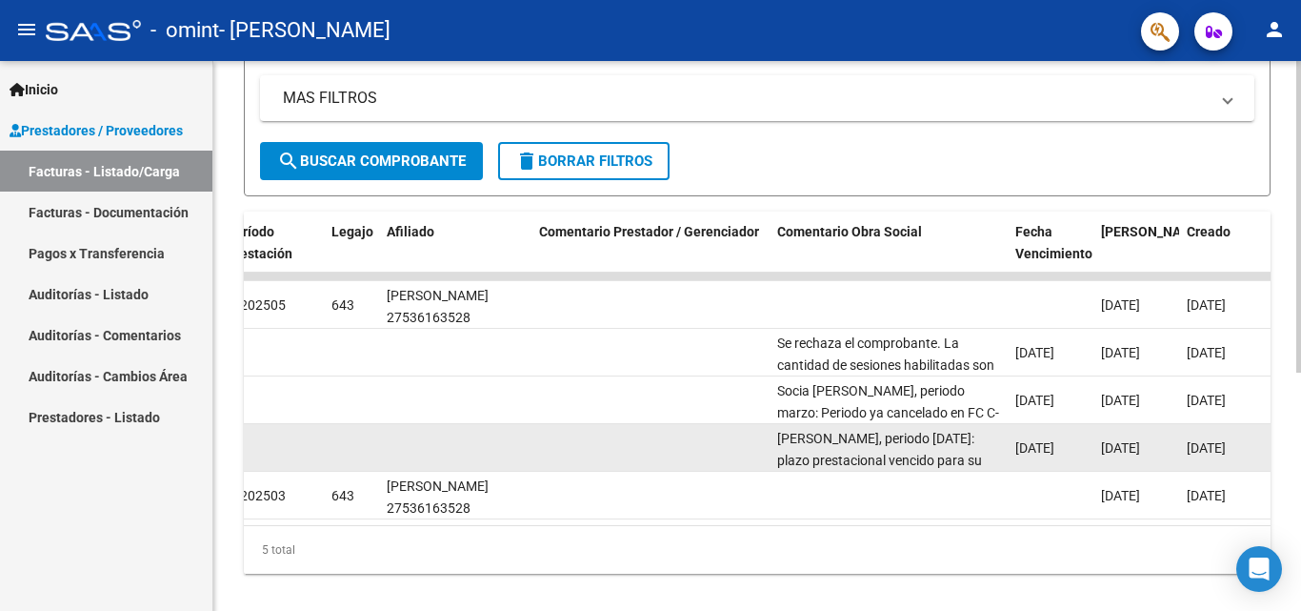
click at [917, 446] on span "Socia Martina Carabajal, periodo febrero 2025: plazo prestacional vencido para …" at bounding box center [882, 482] width 211 height 102
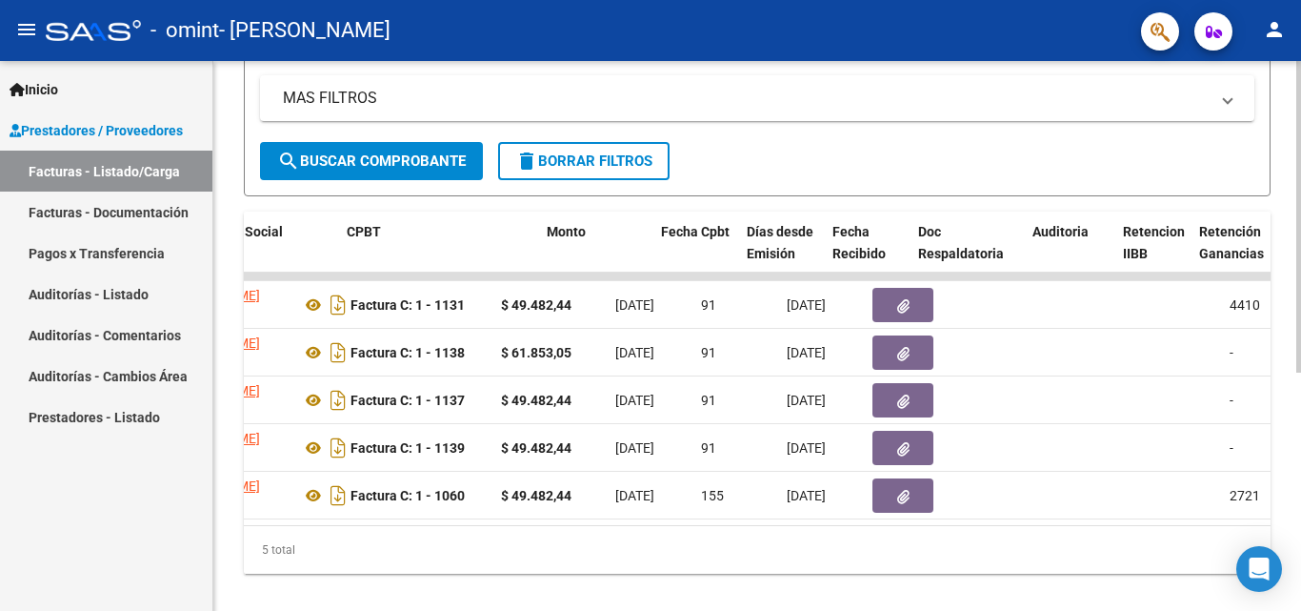
scroll to position [0, 574]
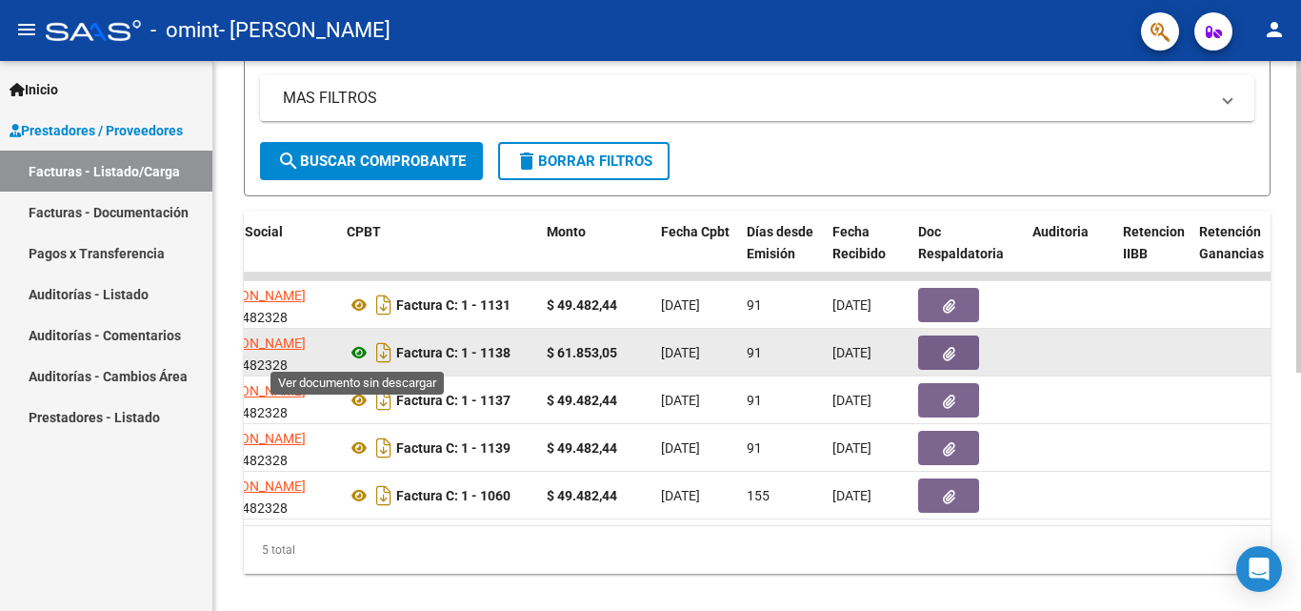
click at [355, 353] on icon at bounding box center [359, 352] width 25 height 23
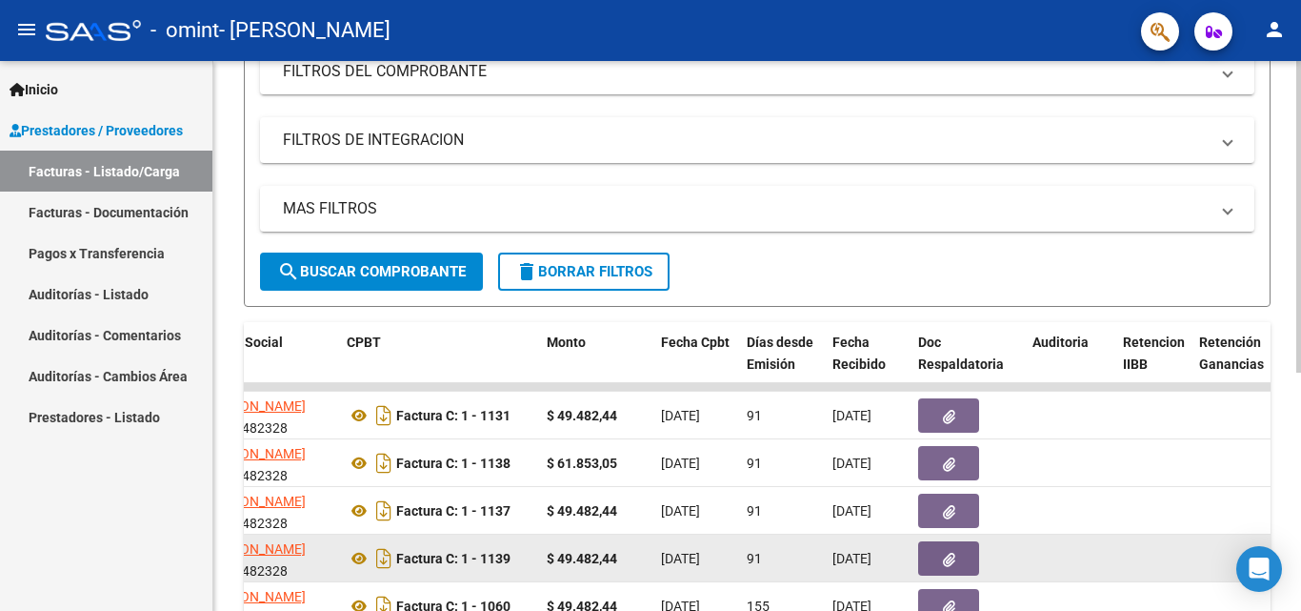
scroll to position [230, 0]
